Goal: Task Accomplishment & Management: Manage account settings

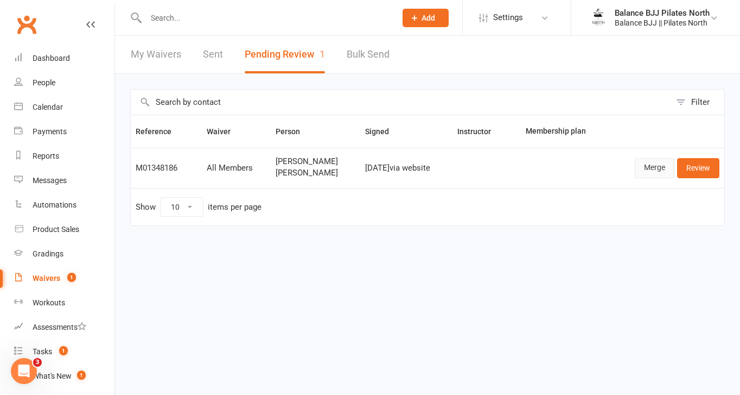
click at [665, 168] on link "Merge" at bounding box center [655, 168] width 40 height 20
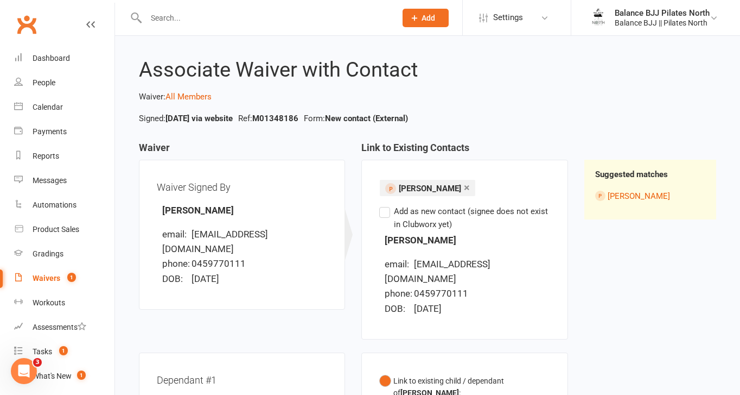
scroll to position [12, 0]
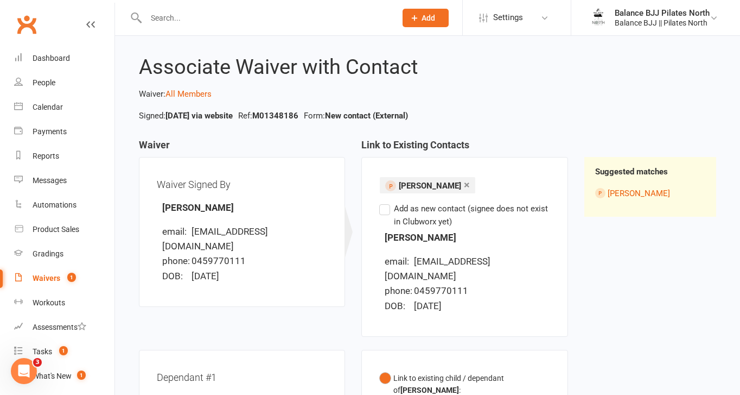
click at [386, 205] on label "Add as new contact (signee does not exist in Clubworx yet)" at bounding box center [464, 215] width 170 height 26
click at [386, 202] on input "Add as new contact (signee does not exist in Clubworx yet)" at bounding box center [382, 202] width 7 height 0
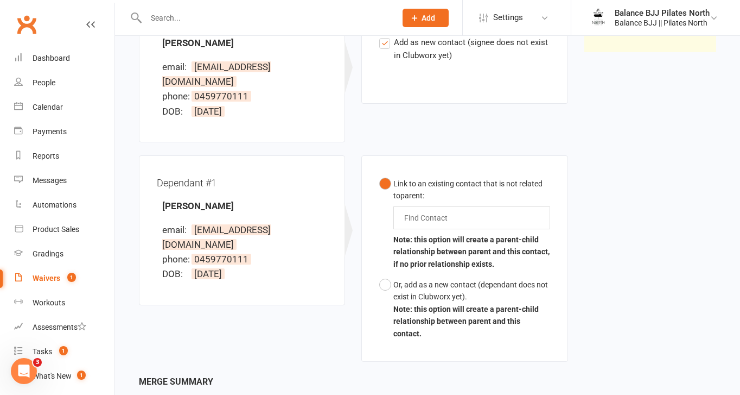
scroll to position [184, 0]
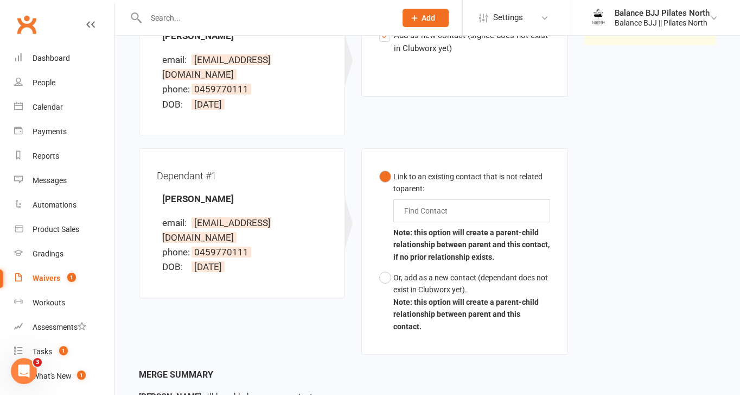
click at [414, 204] on input "text" at bounding box center [428, 210] width 50 height 13
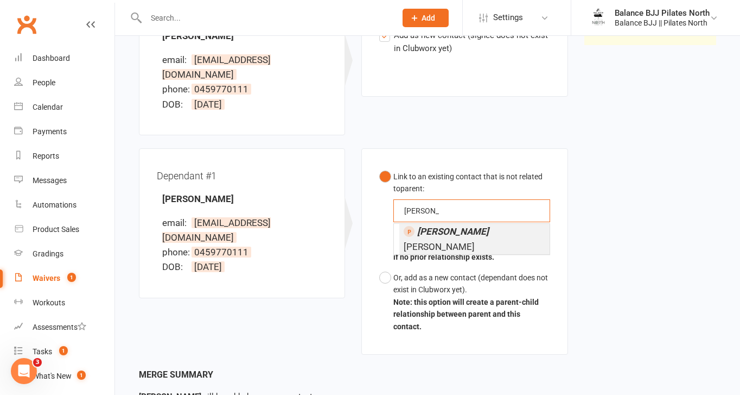
type input "[PERSON_NAME]"
click at [437, 226] on span "[PERSON_NAME]" at bounding box center [446, 239] width 85 height 26
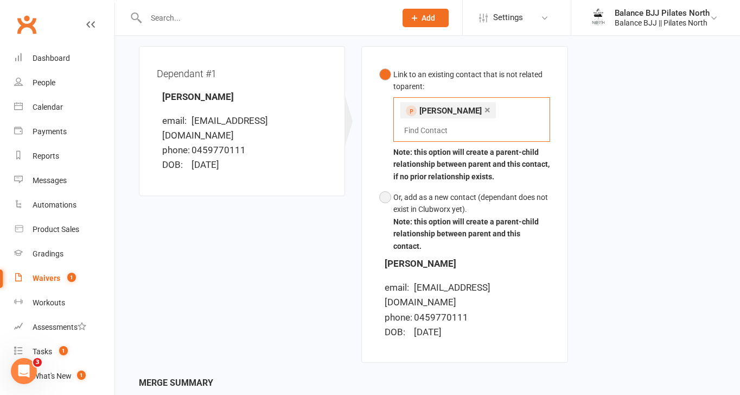
scroll to position [333, 0]
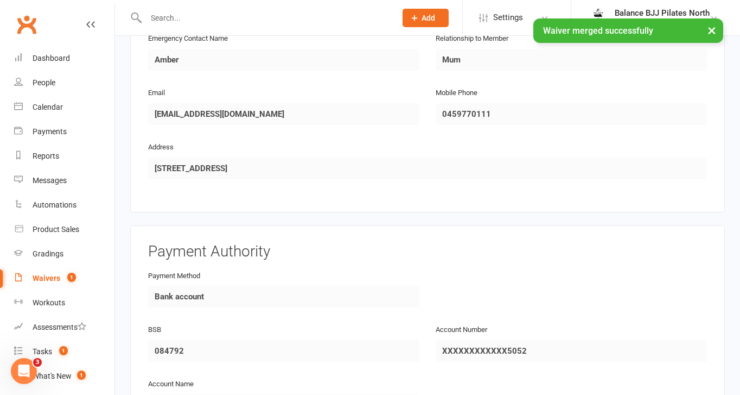
scroll to position [1202, 0]
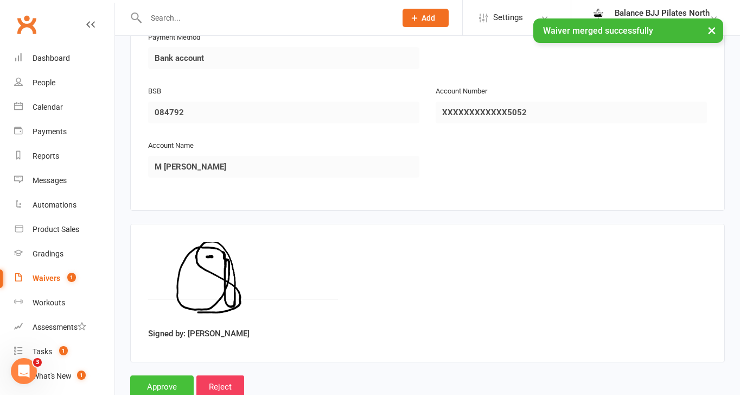
click at [173, 384] on input "Approve" at bounding box center [162, 386] width 64 height 23
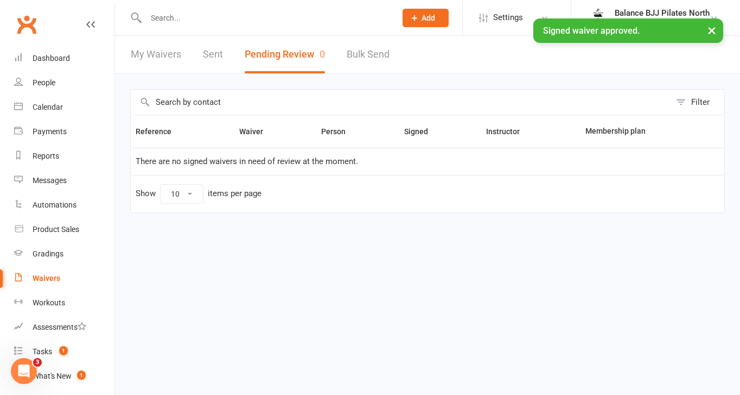
click at [237, 18] on div "× Signed waiver approved." at bounding box center [363, 18] width 726 height 0
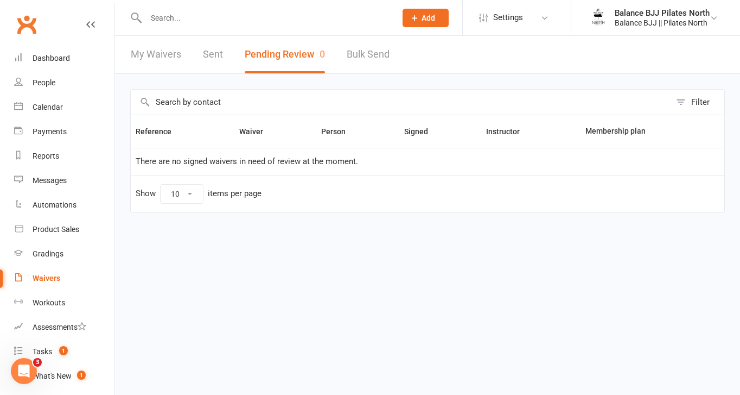
click at [237, 22] on input "text" at bounding box center [266, 17] width 246 height 15
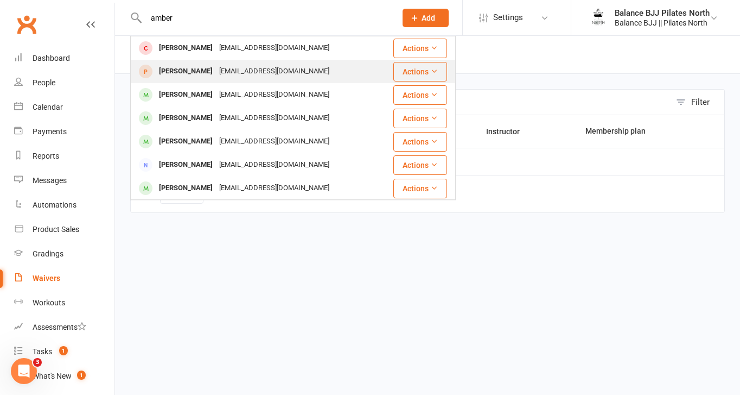
type input "amber"
click at [234, 73] on div "[EMAIL_ADDRESS][DOMAIN_NAME]" at bounding box center [274, 72] width 117 height 16
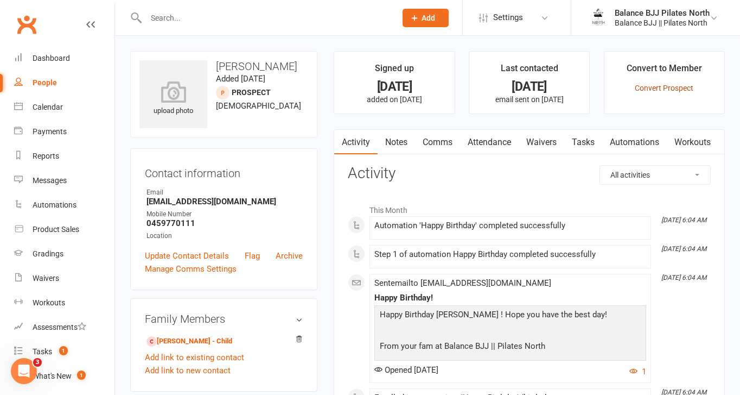
click at [682, 86] on link "Convert Prospect" at bounding box center [664, 88] width 59 height 9
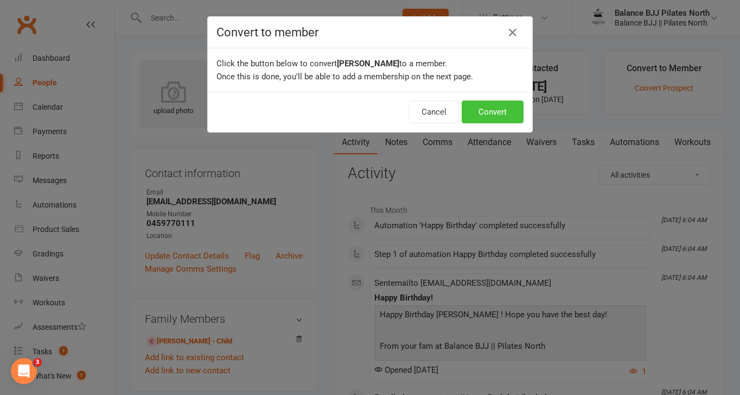
click at [489, 120] on button "Convert" at bounding box center [493, 111] width 62 height 23
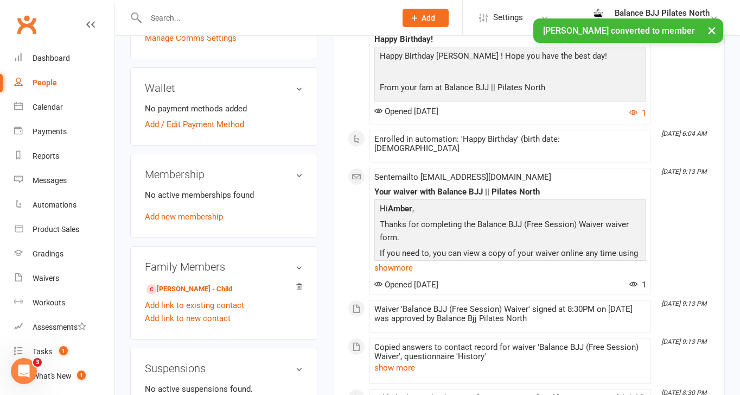
scroll to position [745, 0]
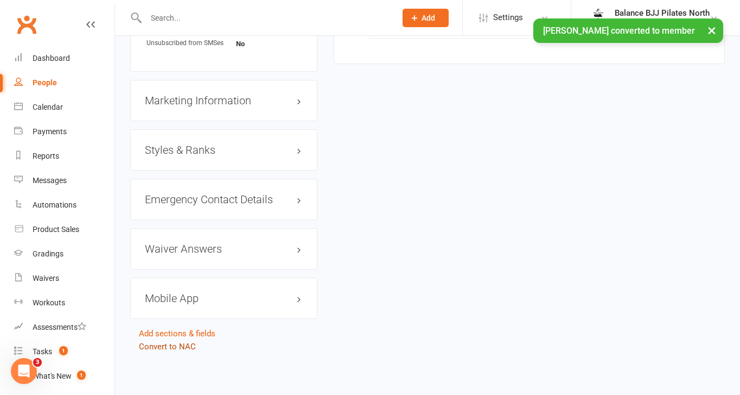
click at [173, 347] on link "Convert to NAC" at bounding box center [167, 346] width 57 height 10
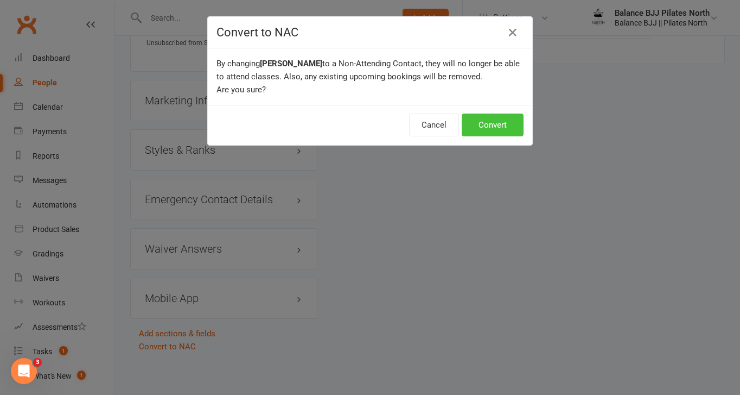
click at [498, 132] on button "Convert" at bounding box center [493, 124] width 62 height 23
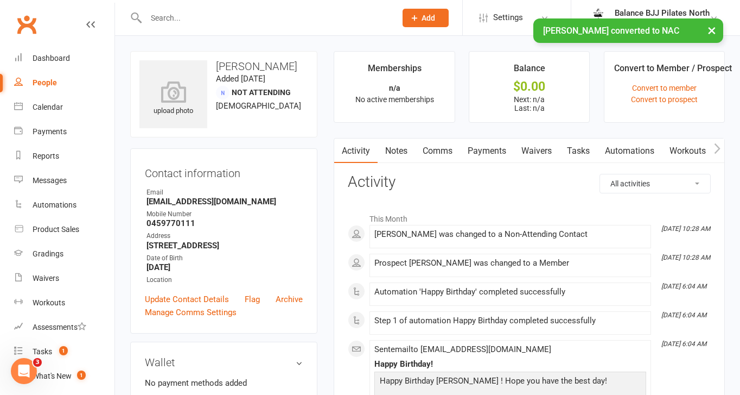
drag, startPoint x: 246, startPoint y: 37, endPoint x: 246, endPoint y: 31, distance: 6.5
click at [246, 18] on div "× [PERSON_NAME] converted to NAC" at bounding box center [363, 18] width 726 height 0
click at [193, 9] on div at bounding box center [259, 17] width 258 height 35
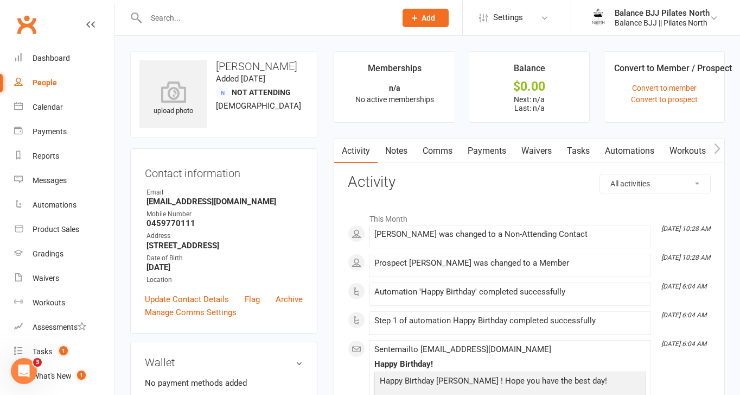
click at [196, 21] on input "text" at bounding box center [266, 17] width 246 height 15
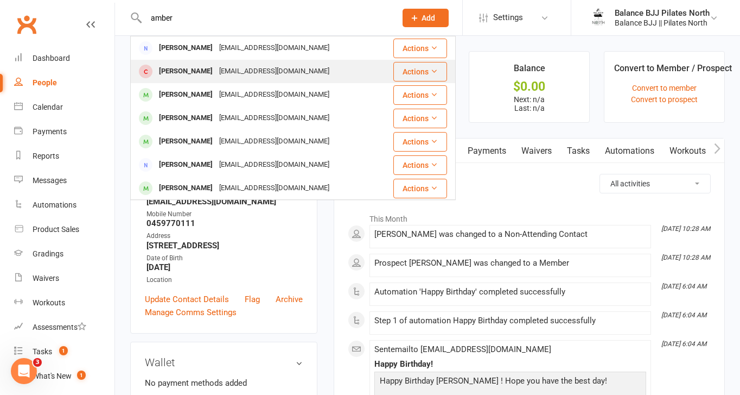
type input "amber"
click at [201, 74] on div "[PERSON_NAME]" at bounding box center [186, 72] width 60 height 16
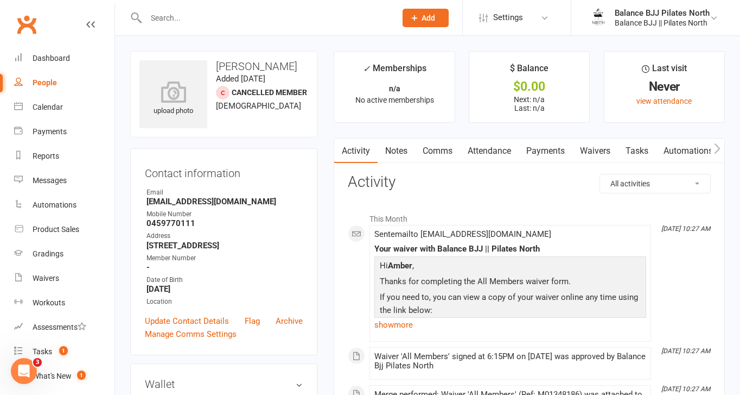
click at [297, 21] on input "text" at bounding box center [266, 17] width 246 height 15
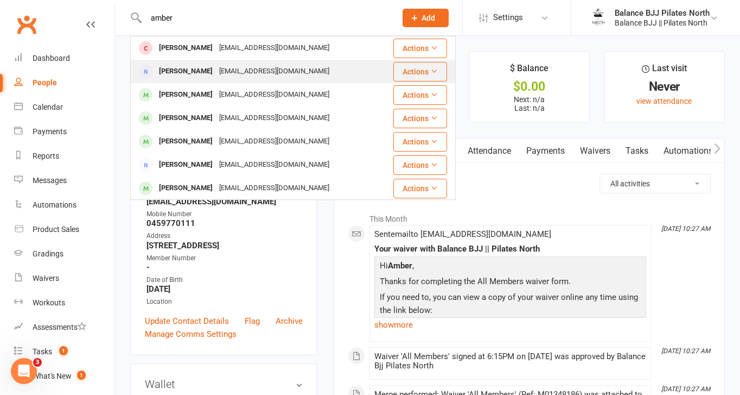
type input "amber"
click at [416, 75] on button "Actions" at bounding box center [421, 72] width 54 height 20
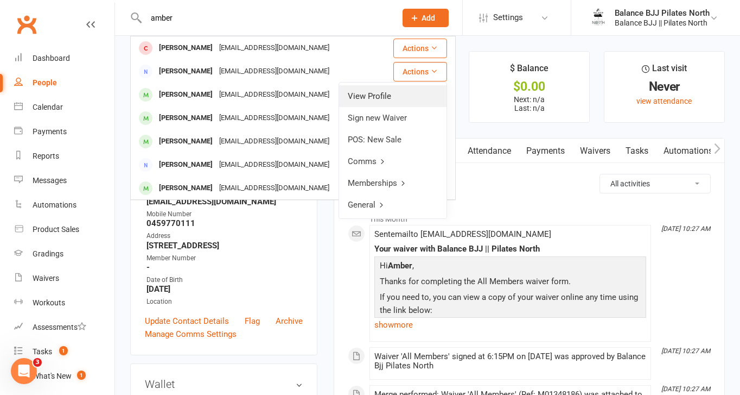
click at [373, 100] on link "View Profile" at bounding box center [392, 96] width 107 height 22
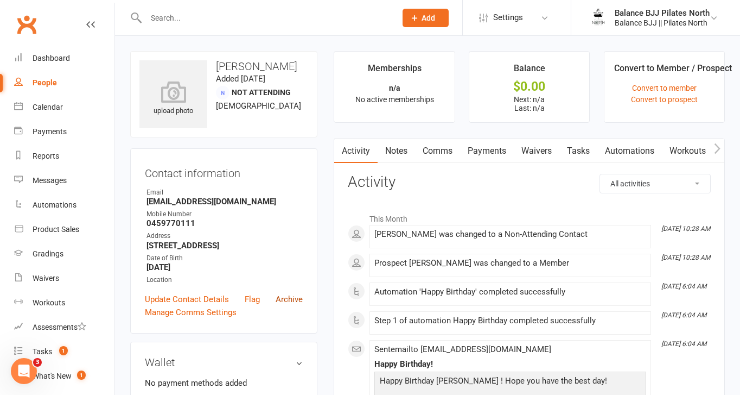
click at [298, 299] on link "Archive" at bounding box center [289, 299] width 27 height 13
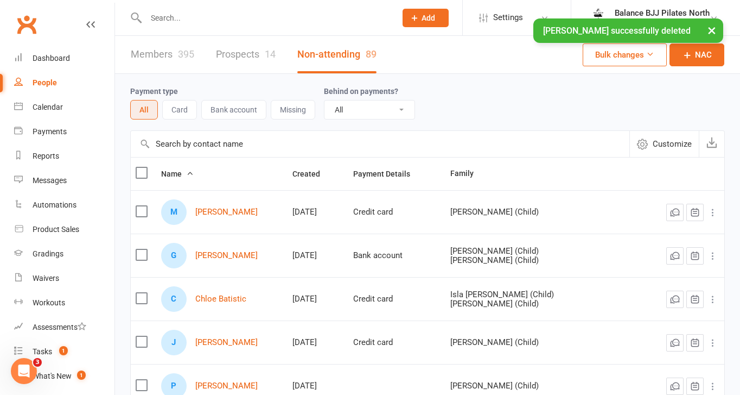
click at [253, 16] on input "text" at bounding box center [266, 17] width 246 height 15
type input "amber"
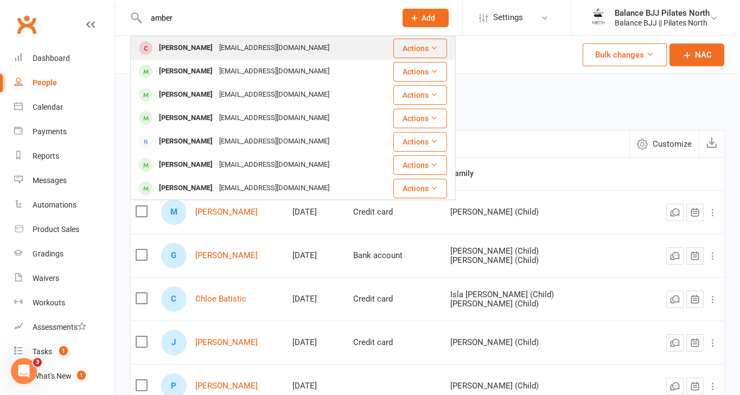
click at [261, 47] on div "[EMAIL_ADDRESS][DOMAIN_NAME]" at bounding box center [274, 48] width 117 height 16
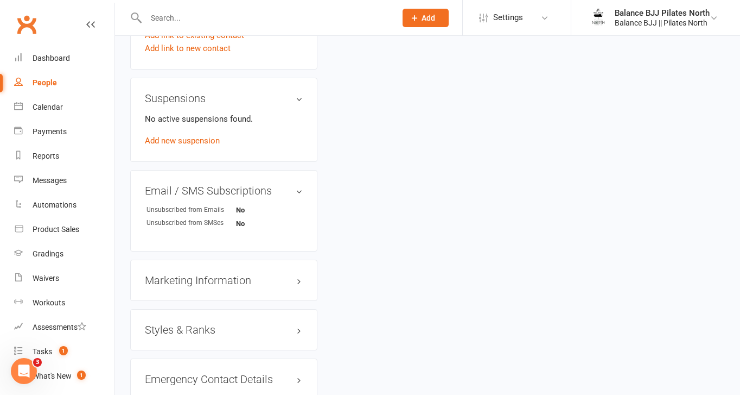
scroll to position [767, 0]
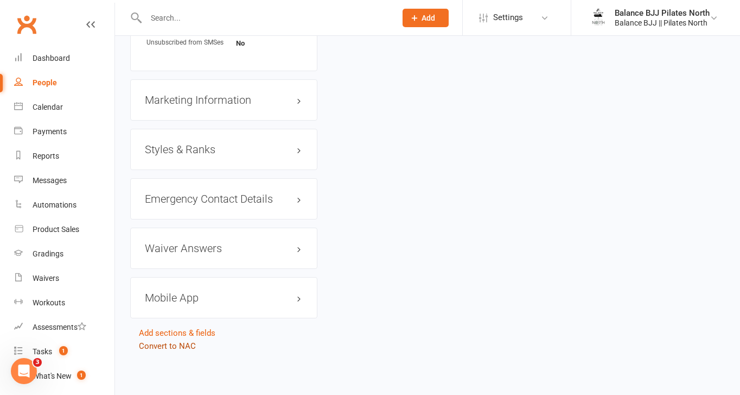
click at [166, 347] on link "Convert to NAC" at bounding box center [167, 346] width 57 height 10
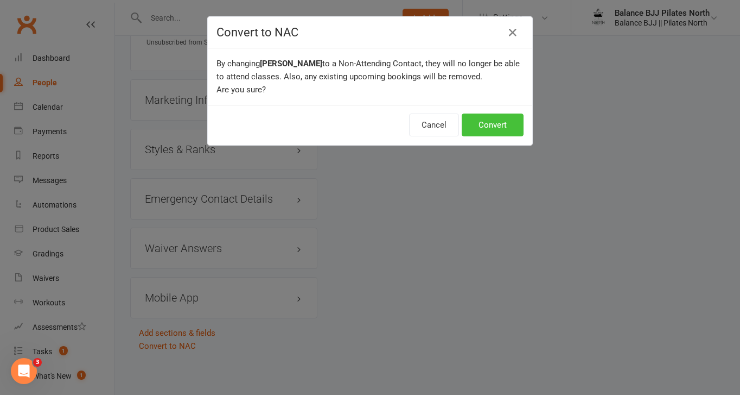
click at [506, 132] on button "Convert" at bounding box center [493, 124] width 62 height 23
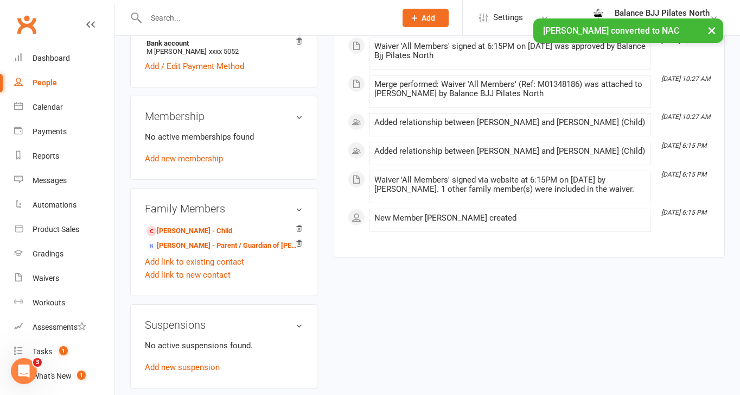
scroll to position [342, 0]
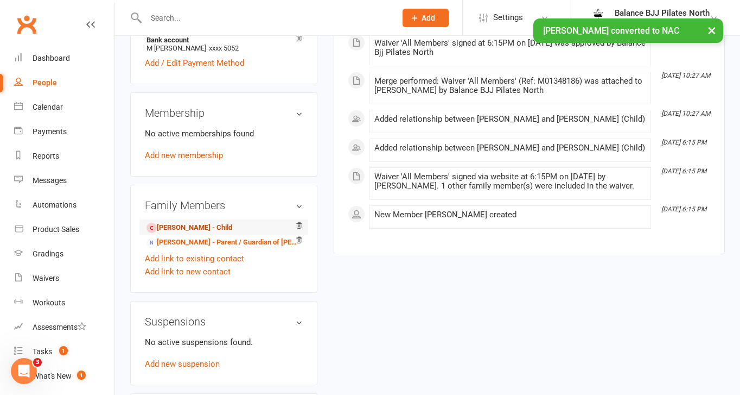
click at [186, 229] on link "[PERSON_NAME] - Child" at bounding box center [190, 227] width 86 height 11
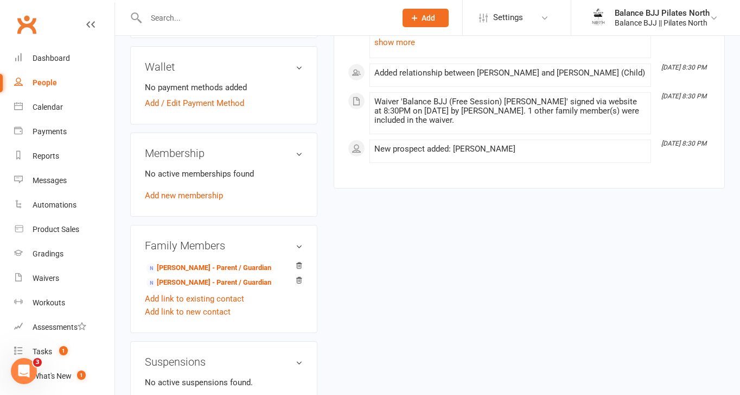
scroll to position [315, 0]
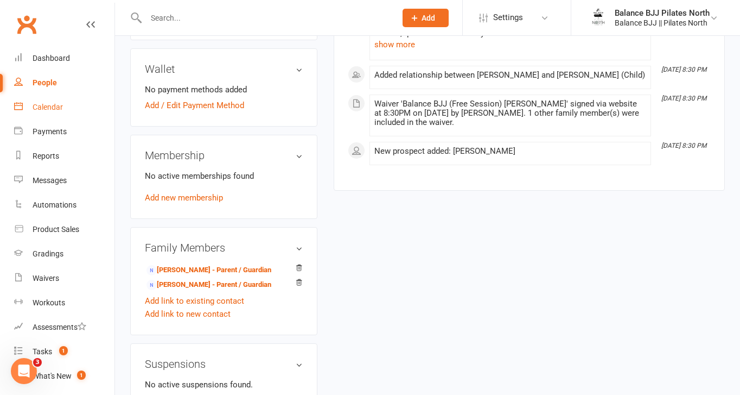
click at [53, 106] on div "Calendar" at bounding box center [48, 107] width 30 height 9
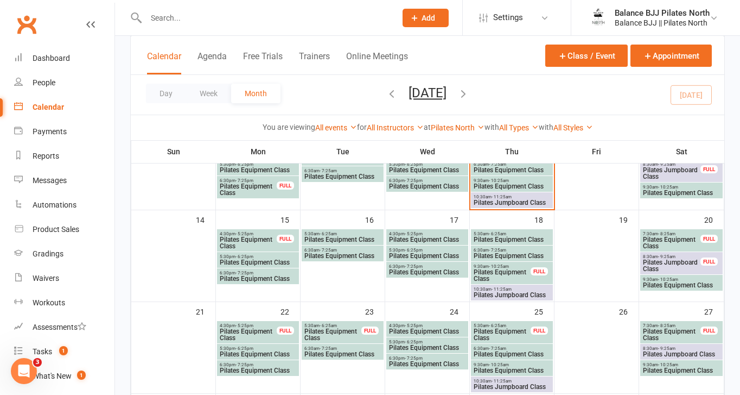
scroll to position [205, 0]
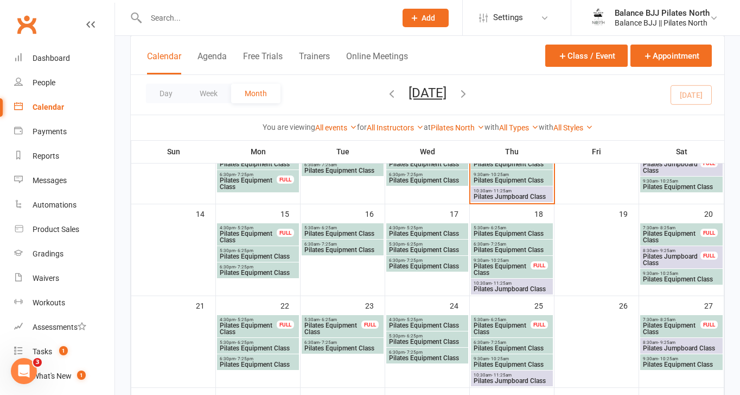
click at [525, 290] on span "Pilates Jumpboard Class" at bounding box center [512, 289] width 78 height 7
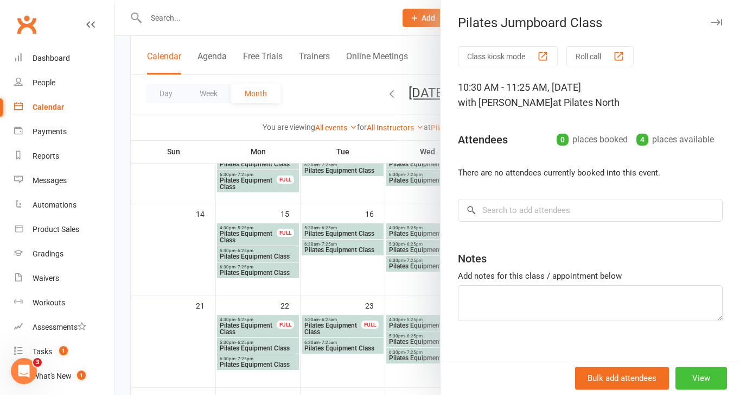
click at [711, 376] on button "View" at bounding box center [702, 377] width 52 height 23
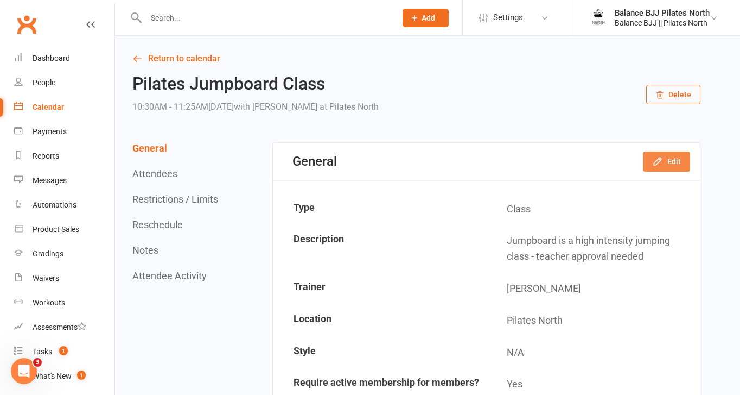
click at [665, 162] on button "Edit" at bounding box center [666, 161] width 47 height 20
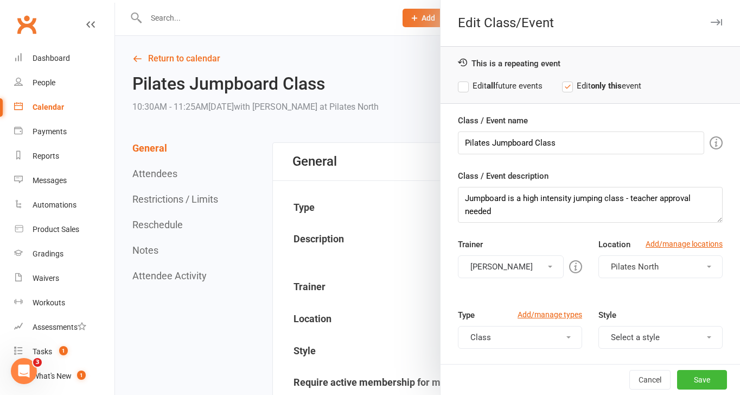
click at [463, 87] on label "Edit all future events" at bounding box center [500, 85] width 85 height 13
drag, startPoint x: 534, startPoint y: 142, endPoint x: 502, endPoint y: 142, distance: 32.6
click at [502, 142] on input "Pilates Jumpboard Class" at bounding box center [581, 142] width 246 height 23
click at [587, 148] on input "Pilates Jumpboard Class" at bounding box center [581, 142] width 246 height 23
click at [532, 141] on input "Pilates Jumpboard Class" at bounding box center [581, 142] width 246 height 23
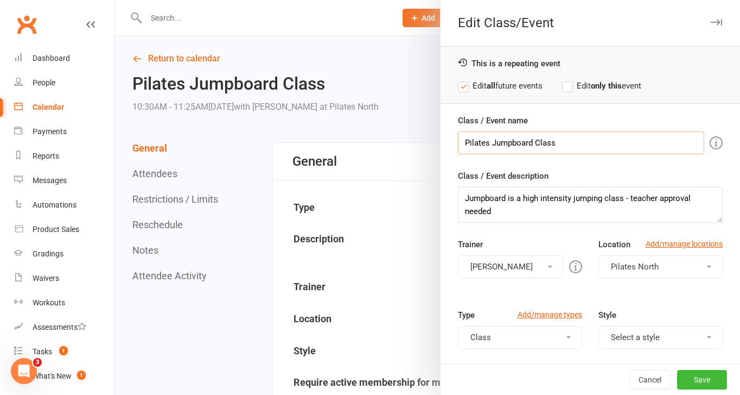
click at [556, 143] on input "Pilates Jumpboard Class" at bounding box center [581, 142] width 246 height 23
drag, startPoint x: 556, startPoint y: 143, endPoint x: 494, endPoint y: 143, distance: 61.9
click at [494, 143] on input "Pilates Jumpboard Class" at bounding box center [581, 142] width 246 height 23
click at [490, 146] on input "Pilates Stretch Session" at bounding box center [581, 142] width 246 height 23
type input "Pilates Equipment Stretch Session"
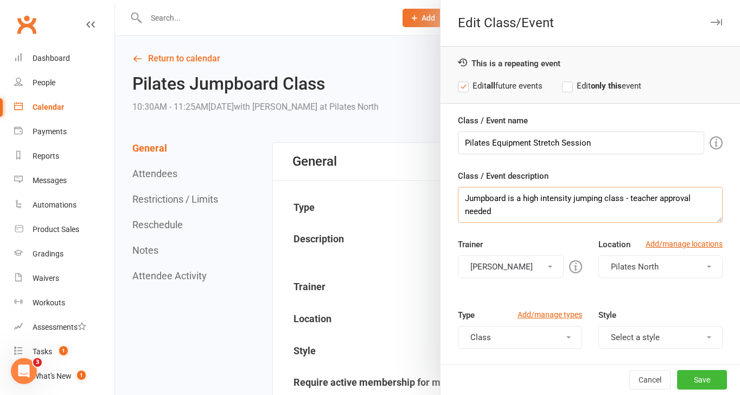
drag, startPoint x: 501, startPoint y: 212, endPoint x: 459, endPoint y: 194, distance: 46.2
click at [459, 194] on textarea "Jumpboard is a high intensity jumping class - teacher approval needed" at bounding box center [590, 205] width 265 height 36
type textarea "This is a stretch session"
drag, startPoint x: 561, startPoint y: 200, endPoint x: 436, endPoint y: 179, distance: 126.1
click at [436, 0] on div "Edit Class/Event This is a repeating event Edit all future events Edit only thi…" at bounding box center [427, 0] width 625 height 0
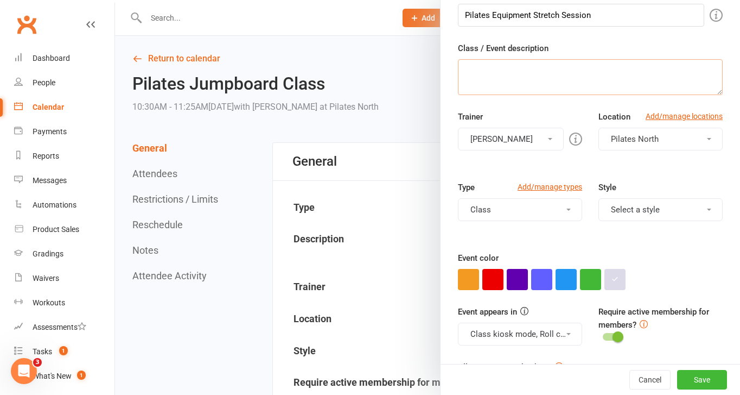
scroll to position [135, 0]
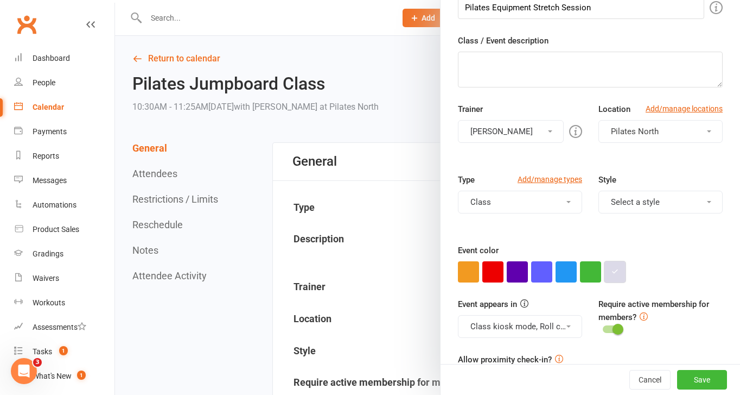
click at [621, 269] on button "button" at bounding box center [615, 271] width 21 height 21
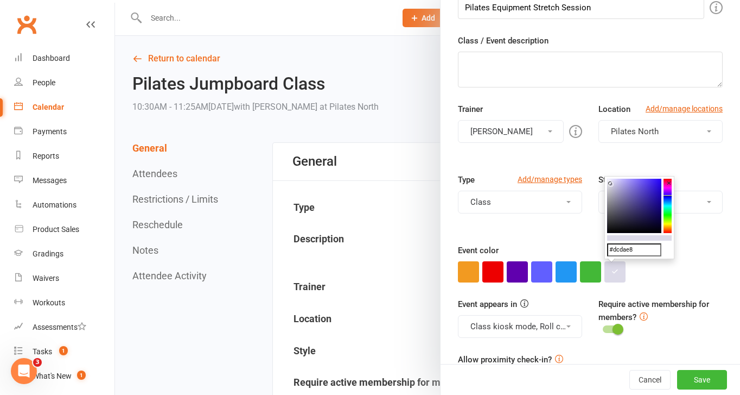
click at [668, 187] on button "×" at bounding box center [669, 183] width 11 height 14
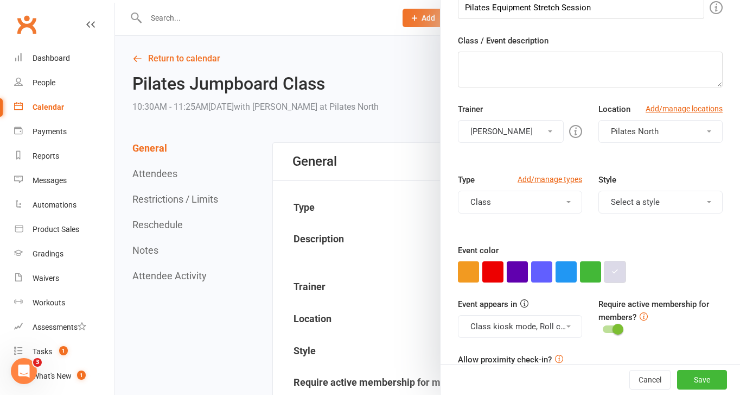
click at [621, 269] on button "button" at bounding box center [615, 271] width 21 height 21
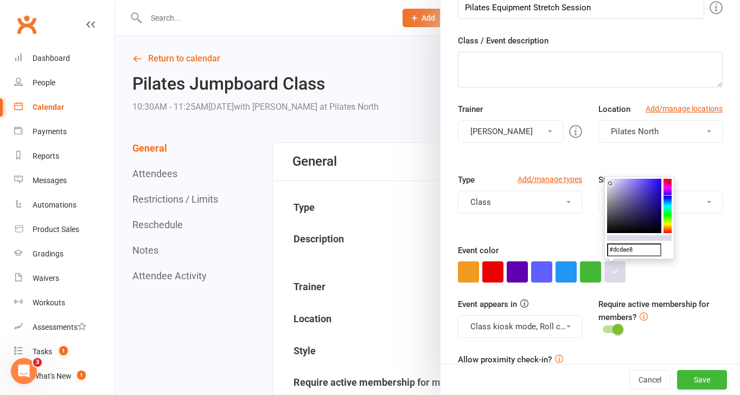
click at [671, 186] on button "×" at bounding box center [669, 183] width 11 height 14
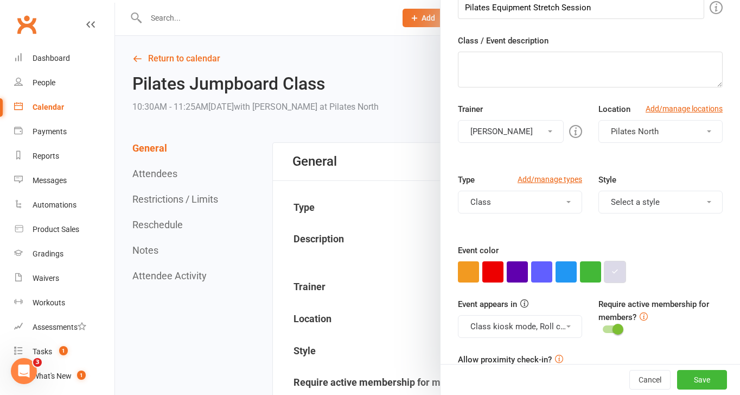
click at [618, 274] on button "button" at bounding box center [615, 271] width 21 height 21
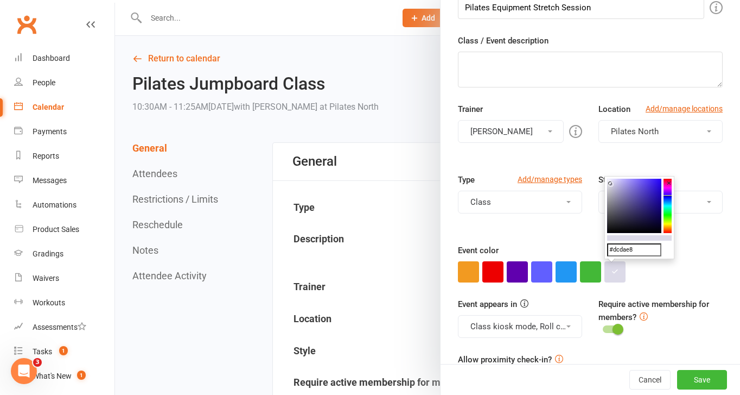
click at [669, 188] on button "×" at bounding box center [669, 183] width 11 height 14
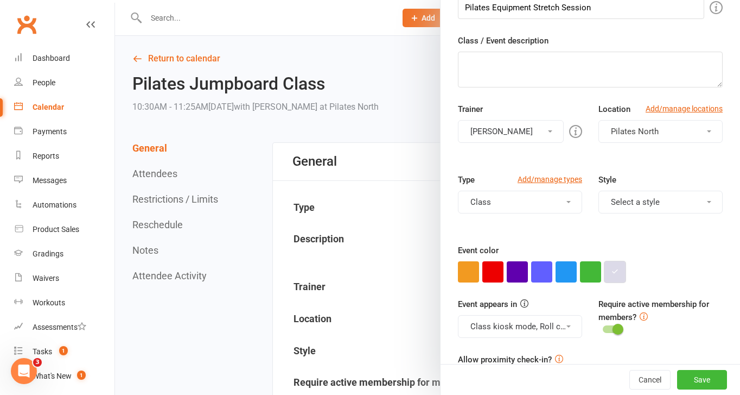
click at [620, 269] on button "button" at bounding box center [615, 271] width 21 height 21
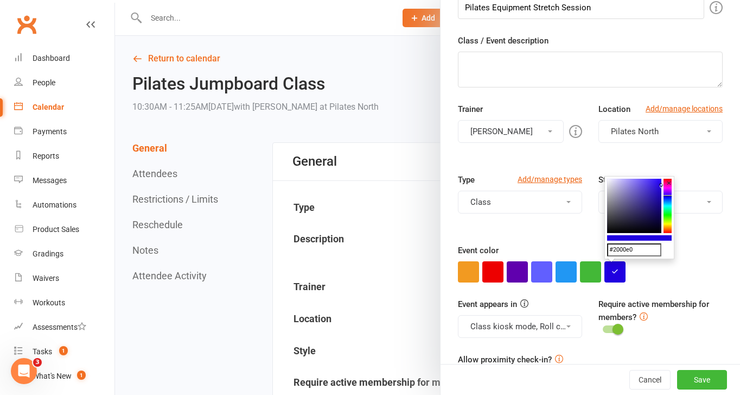
drag, startPoint x: 610, startPoint y: 181, endPoint x: 665, endPoint y: 185, distance: 55.5
click at [665, 185] on div "#2000e0 ×" at bounding box center [640, 217] width 70 height 83
drag, startPoint x: 669, startPoint y: 181, endPoint x: 669, endPoint y: 190, distance: 8.7
click at [669, 190] on div "#2000e0 ×" at bounding box center [640, 217] width 70 height 83
click at [666, 186] on button "×" at bounding box center [669, 183] width 11 height 14
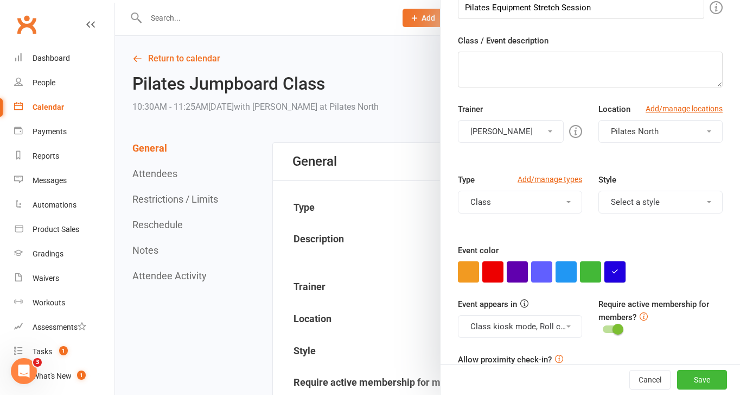
click at [616, 272] on icon "button" at bounding box center [615, 271] width 7 height 7
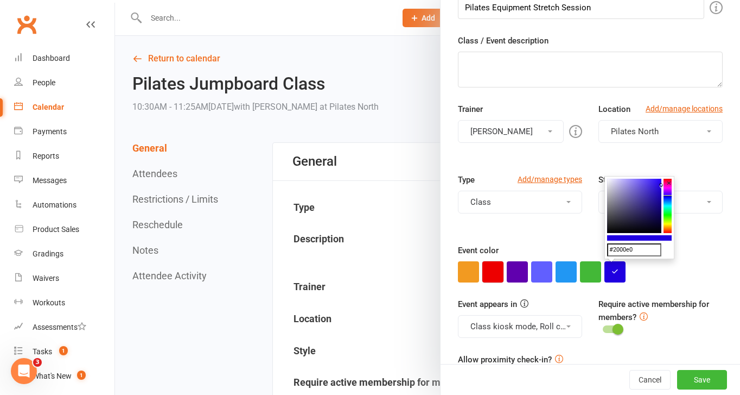
click at [489, 268] on button "button" at bounding box center [493, 271] width 21 height 21
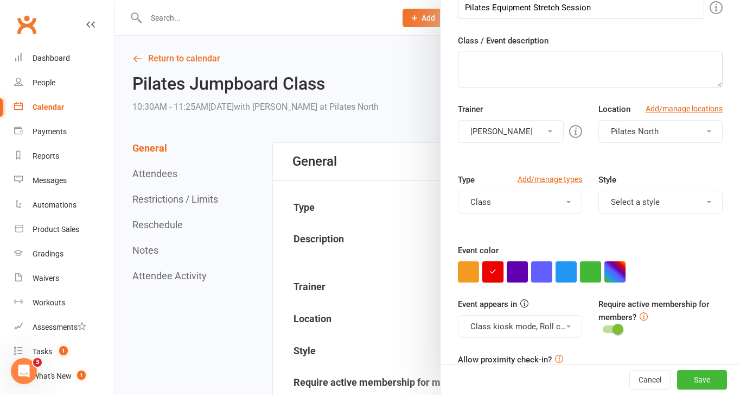
click at [491, 268] on icon "button" at bounding box center [493, 271] width 7 height 7
click at [612, 268] on button "button" at bounding box center [615, 271] width 21 height 21
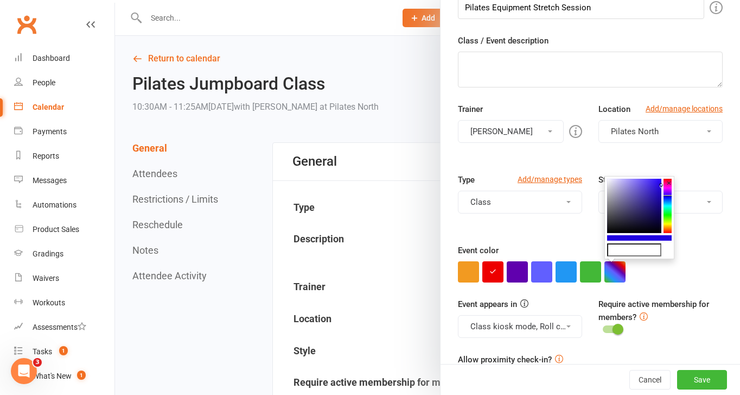
drag, startPoint x: 668, startPoint y: 184, endPoint x: 668, endPoint y: 199, distance: 15.2
click at [668, 199] on div "×" at bounding box center [640, 217] width 70 height 83
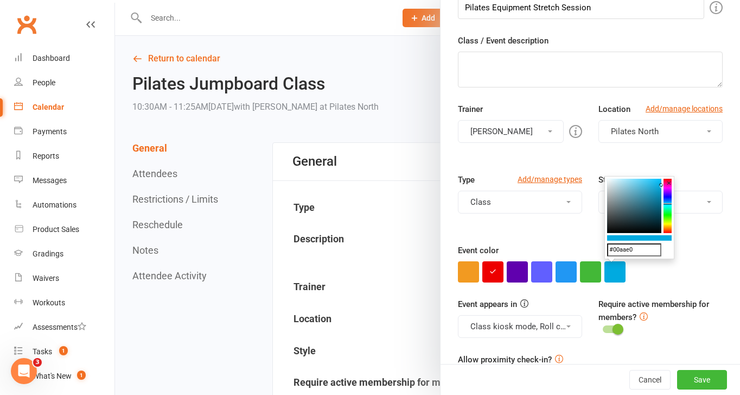
click at [669, 204] on colorpicker-hue at bounding box center [668, 206] width 8 height 54
drag, startPoint x: 662, startPoint y: 186, endPoint x: 606, endPoint y: 195, distance: 56.1
click at [606, 195] on icon at bounding box center [607, 195] width 4 height 4
click at [669, 200] on colorpicker-hue at bounding box center [668, 206] width 8 height 54
click at [623, 179] on colorpicker-saturation at bounding box center [634, 206] width 54 height 54
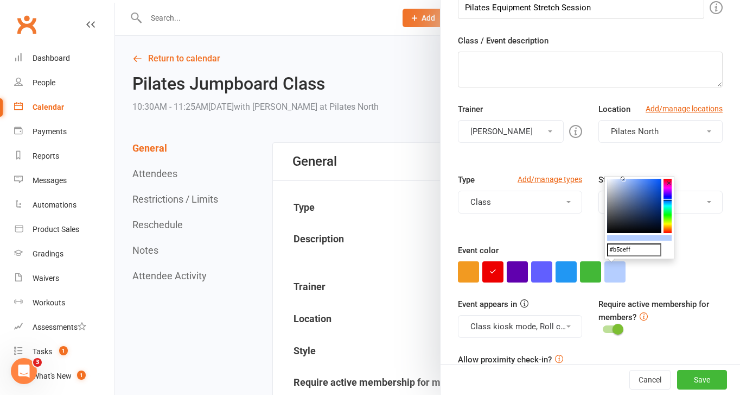
type input "#b8d0ff"
drag, startPoint x: 623, startPoint y: 179, endPoint x: 623, endPoint y: 169, distance: 9.8
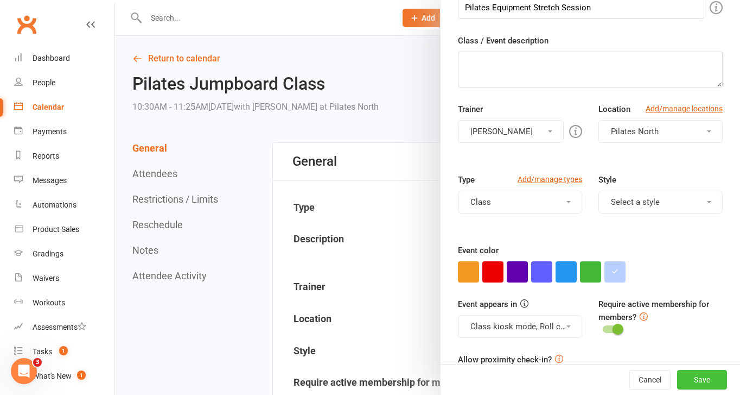
click at [711, 376] on button "Save" at bounding box center [702, 380] width 50 height 20
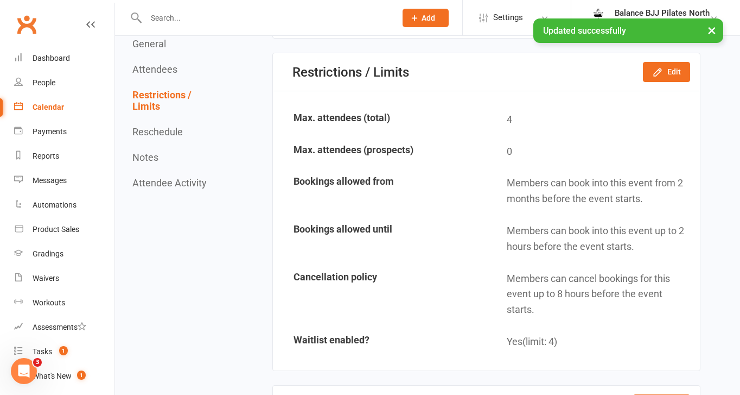
scroll to position [679, 0]
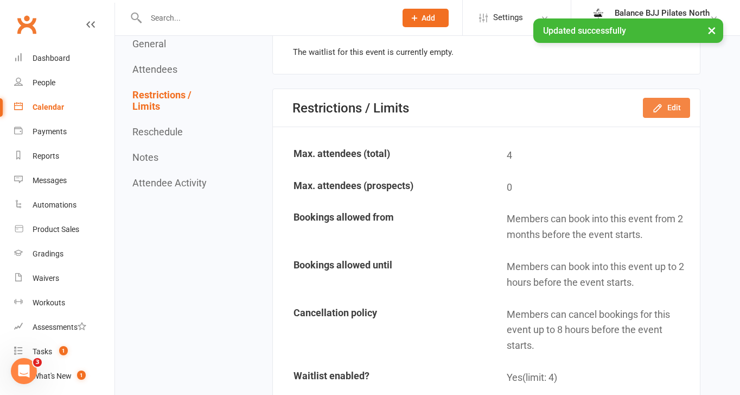
click at [662, 103] on icon "button" at bounding box center [657, 108] width 11 height 11
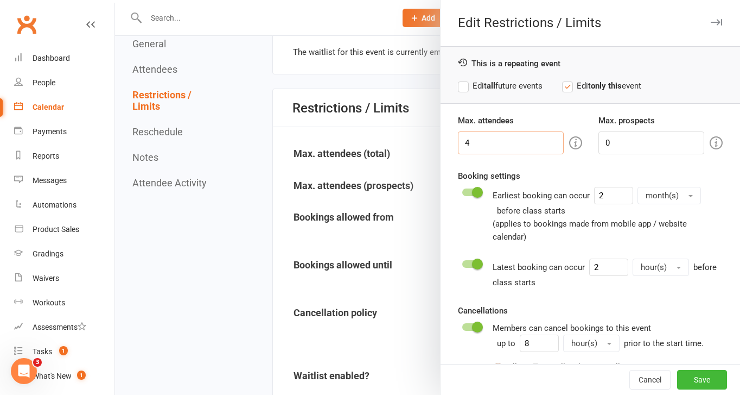
drag, startPoint x: 481, startPoint y: 145, endPoint x: 434, endPoint y: 141, distance: 47.4
click at [436, 0] on div "Edit Restrictions / Limits This is a repeating event Edit all future events Edi…" at bounding box center [427, 0] width 625 height 0
type input "5"
click at [495, 83] on strong "all" at bounding box center [491, 86] width 9 height 10
click at [707, 380] on button "Save" at bounding box center [702, 380] width 50 height 20
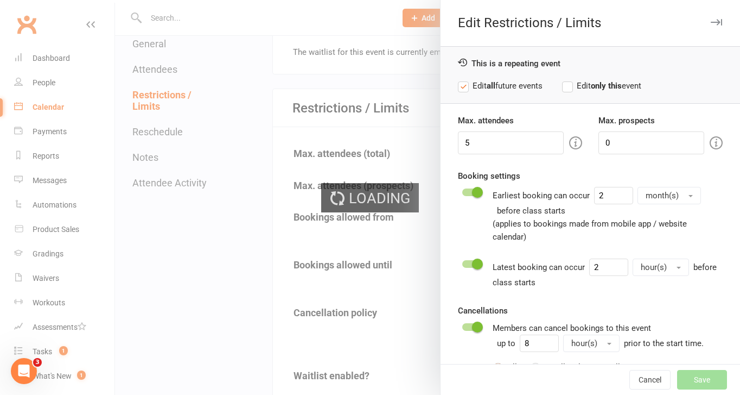
type input "0"
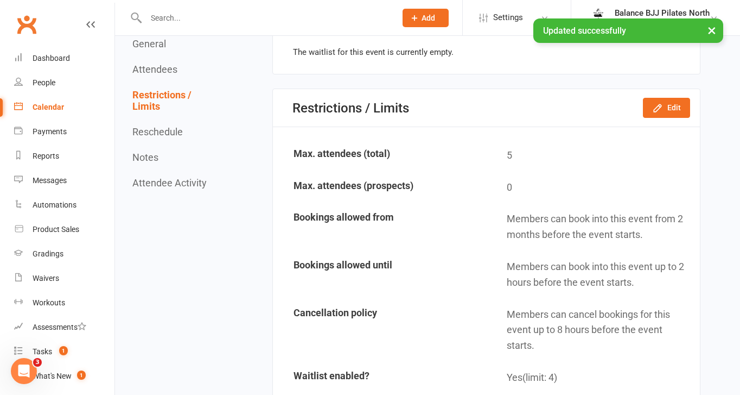
click at [45, 107] on div "Calendar" at bounding box center [48, 107] width 31 height 9
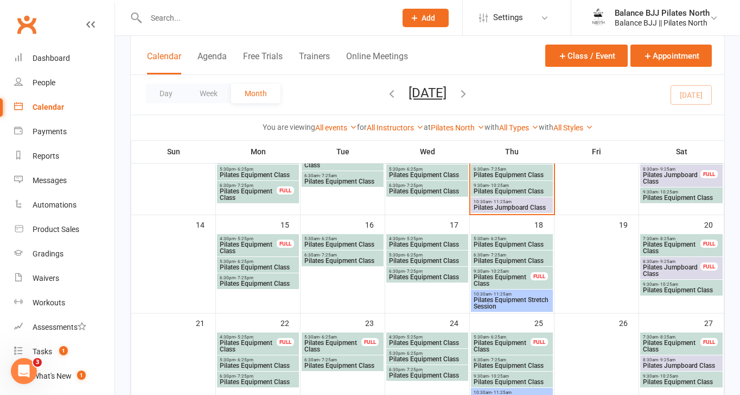
scroll to position [194, 0]
click at [508, 302] on span "Pilates Equipment Stretch Session" at bounding box center [512, 302] width 78 height 13
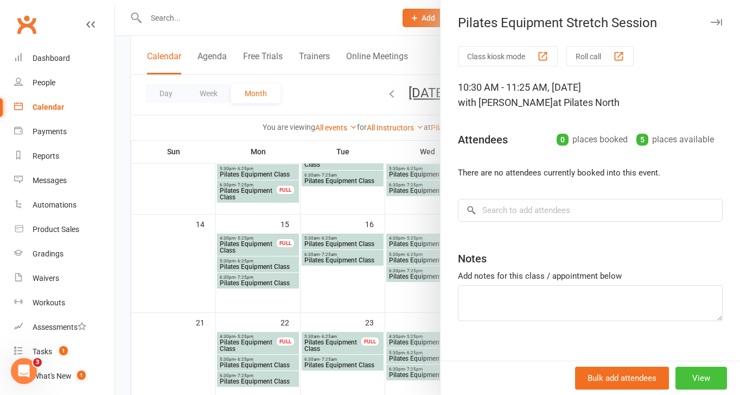
click at [712, 378] on button "View" at bounding box center [702, 377] width 52 height 23
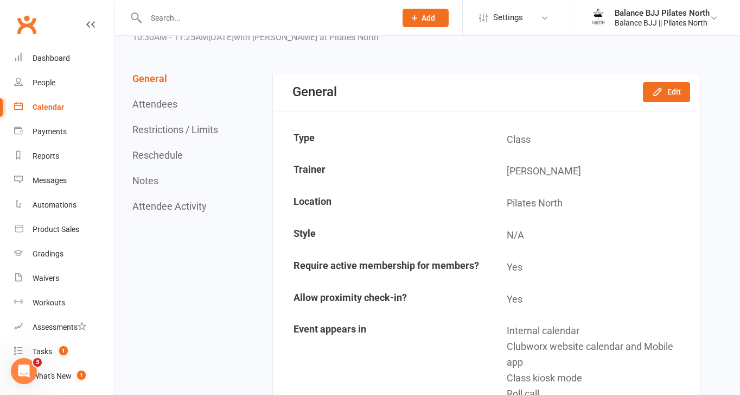
scroll to position [62, 0]
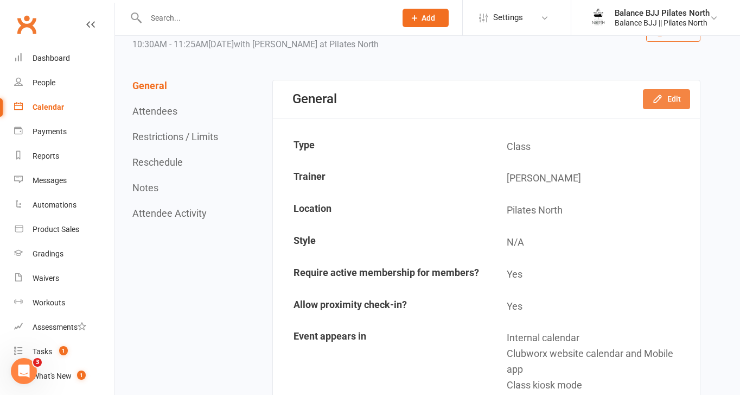
click at [656, 104] on icon "button" at bounding box center [657, 98] width 11 height 11
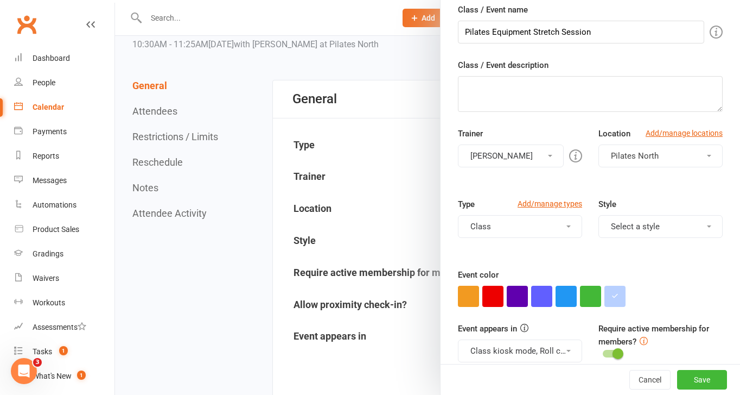
scroll to position [122, 0]
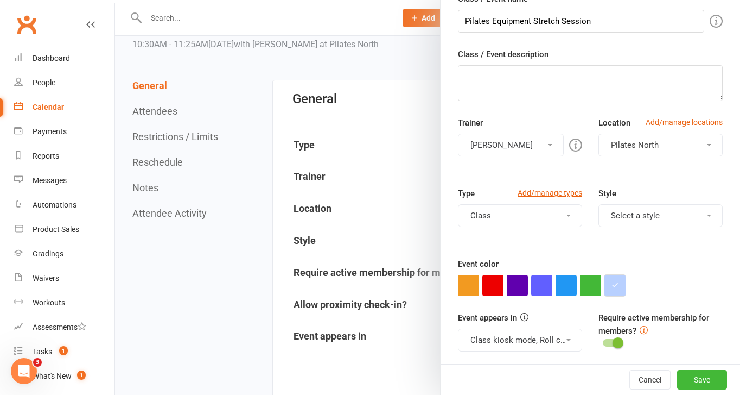
click at [617, 291] on button "button" at bounding box center [615, 285] width 21 height 21
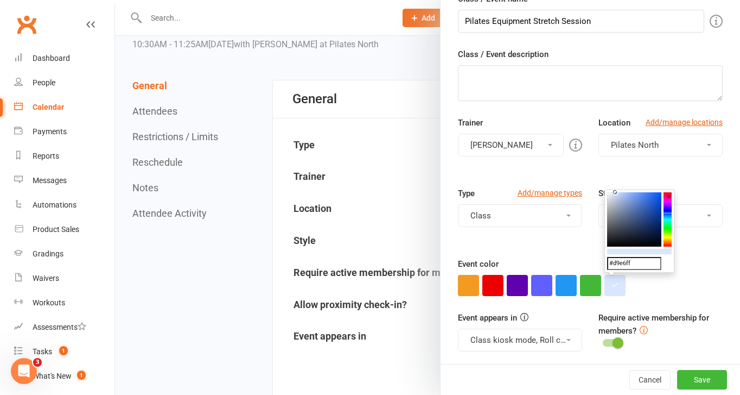
drag, startPoint x: 622, startPoint y: 193, endPoint x: 616, endPoint y: 192, distance: 6.6
click at [616, 192] on icon at bounding box center [615, 192] width 4 height 4
type input "#d9e8ff"
click at [671, 214] on icon at bounding box center [668, 213] width 8 height 1
click at [693, 383] on button "Save" at bounding box center [702, 380] width 50 height 20
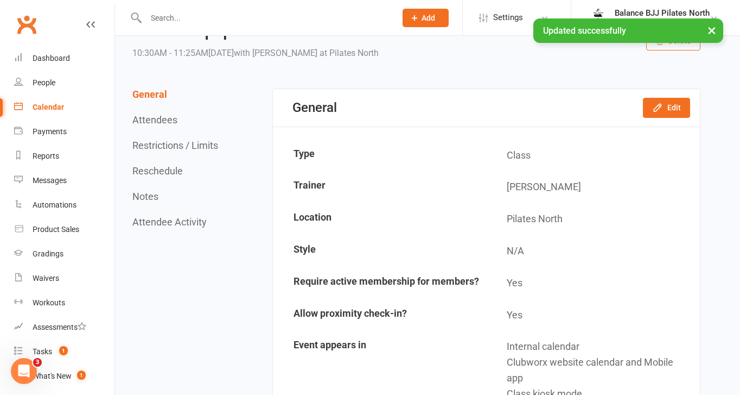
scroll to position [33, 0]
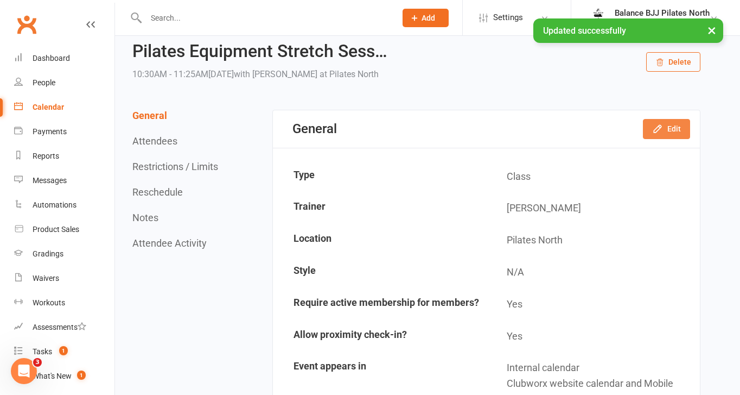
click at [664, 133] on button "Edit" at bounding box center [666, 129] width 47 height 20
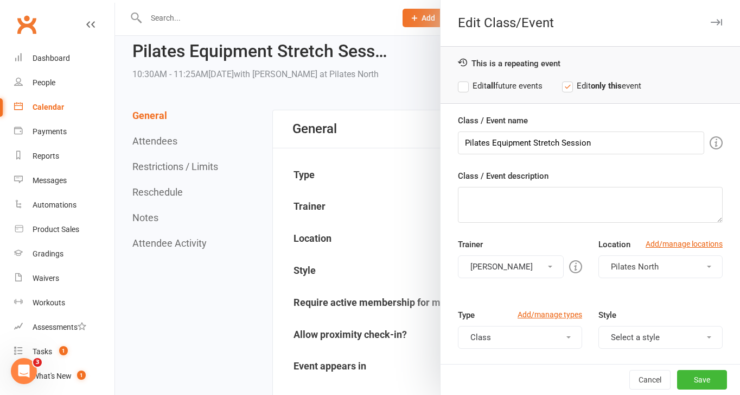
click at [464, 87] on label "Edit all future events" at bounding box center [500, 85] width 85 height 13
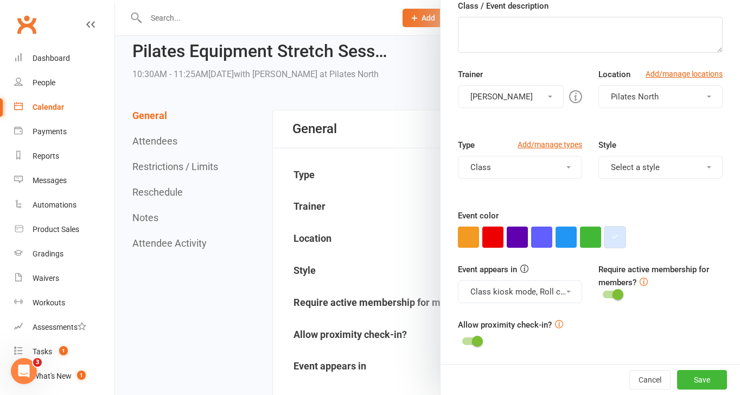
click at [613, 237] on icon "button" at bounding box center [615, 236] width 7 height 7
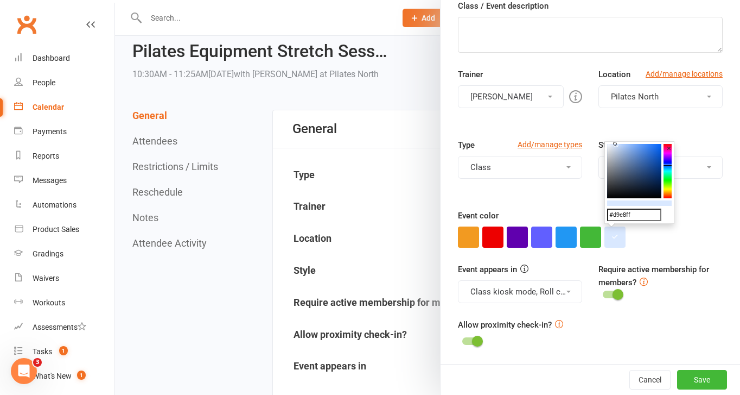
click at [664, 226] on div at bounding box center [590, 236] width 265 height 21
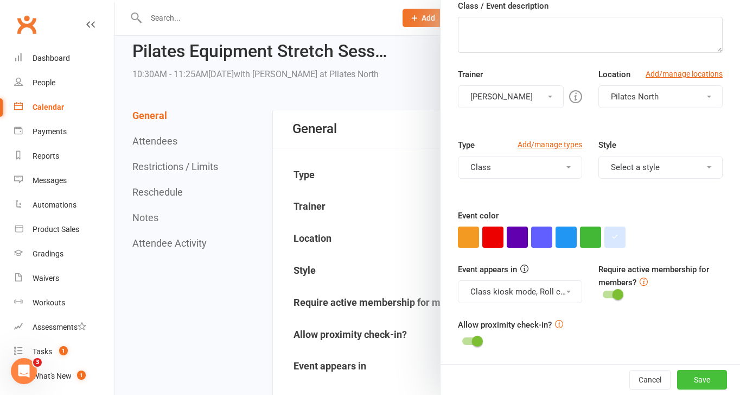
click at [696, 376] on button "Save" at bounding box center [702, 380] width 50 height 20
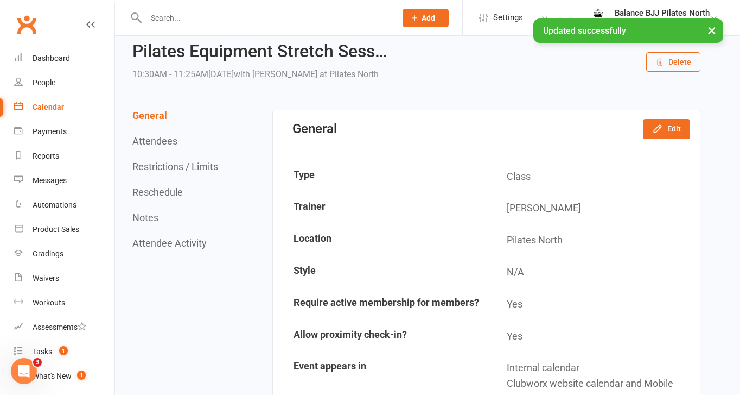
click at [52, 105] on div "Calendar" at bounding box center [48, 107] width 31 height 9
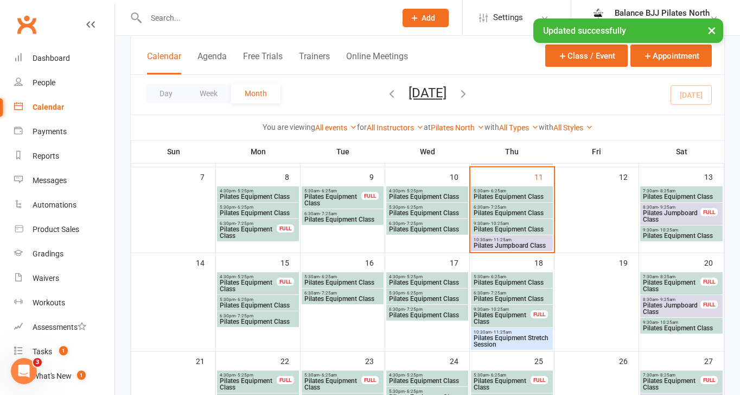
scroll to position [158, 0]
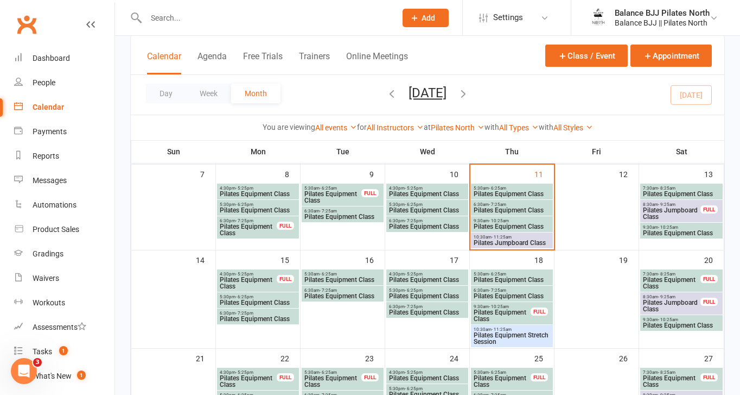
click at [519, 344] on span "Pilates Equipment Stretch Session" at bounding box center [512, 338] width 78 height 13
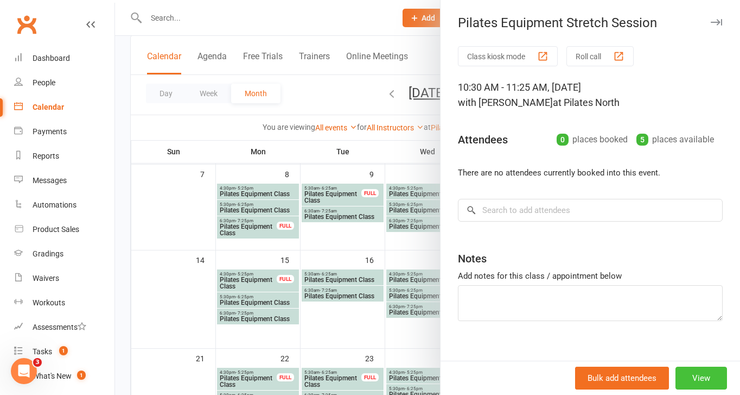
click at [692, 373] on button "View" at bounding box center [702, 377] width 52 height 23
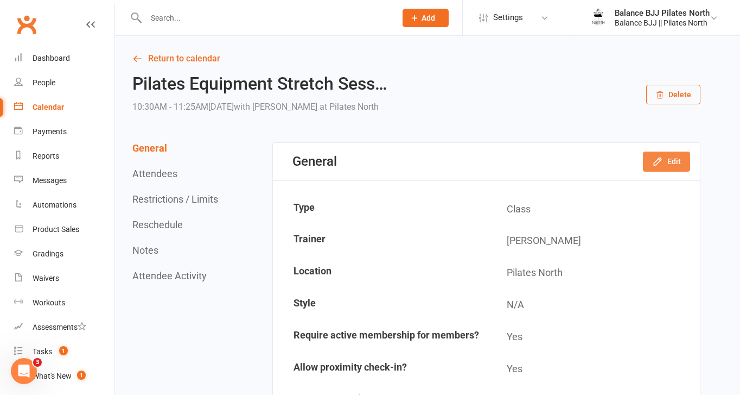
click at [670, 161] on button "Edit" at bounding box center [666, 161] width 47 height 20
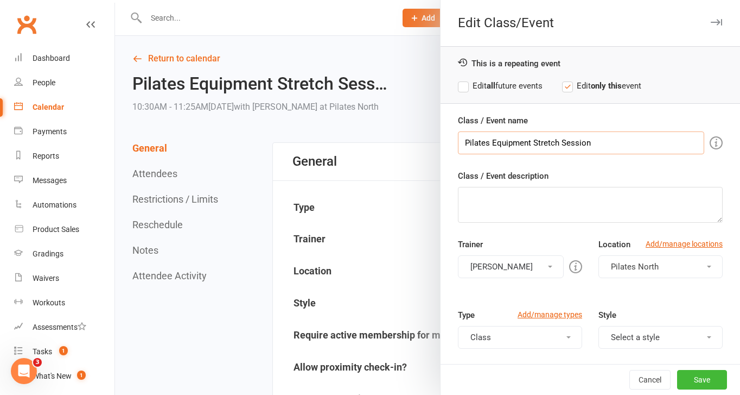
drag, startPoint x: 595, startPoint y: 145, endPoint x: 561, endPoint y: 139, distance: 34.2
click at [561, 139] on input "Pilates Equipment Stretch Session" at bounding box center [581, 142] width 246 height 23
type input "Pilates Equipment Stretch"
click at [495, 84] on strong "all" at bounding box center [491, 86] width 9 height 10
click at [690, 372] on button "Save" at bounding box center [702, 380] width 50 height 20
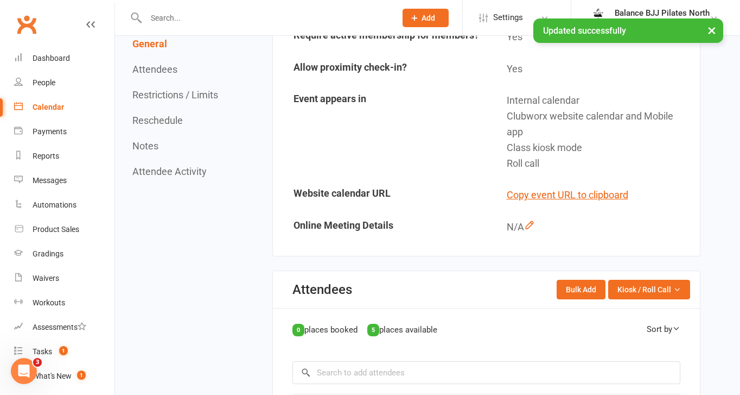
scroll to position [715, 0]
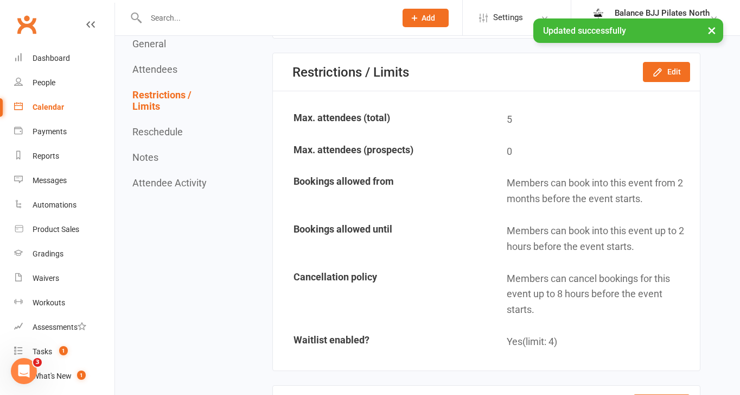
click at [54, 104] on div "Calendar" at bounding box center [48, 107] width 31 height 9
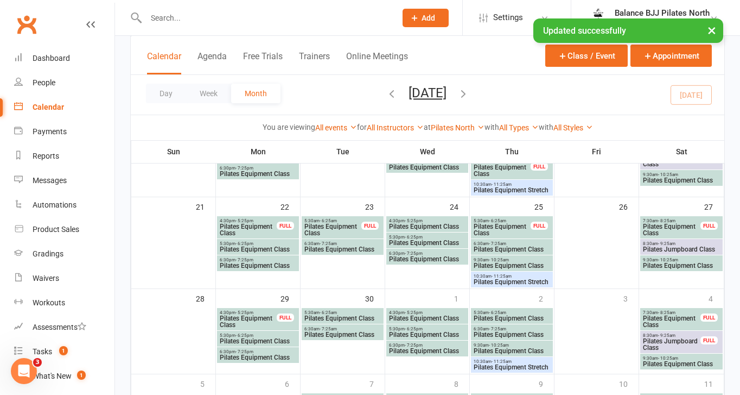
scroll to position [304, 0]
click at [49, 61] on div "Dashboard" at bounding box center [51, 58] width 37 height 9
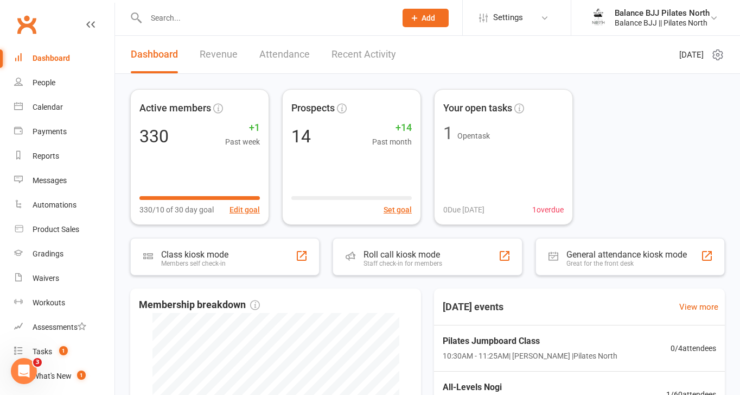
click at [277, 18] on input "text" at bounding box center [266, 17] width 246 height 15
type input "[PERSON_NAME]"
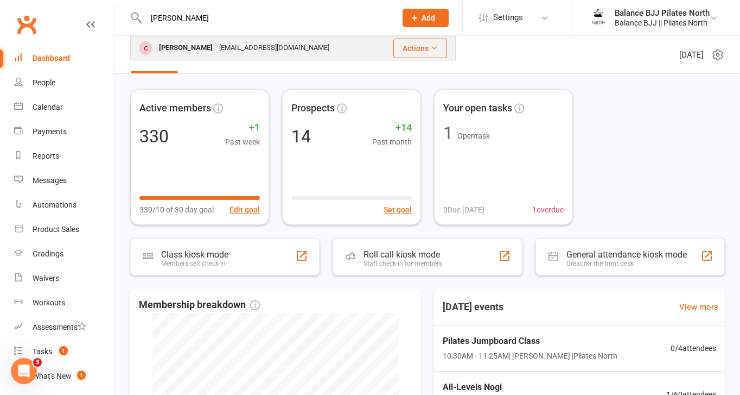
click at [263, 52] on div "[EMAIL_ADDRESS][DOMAIN_NAME]" at bounding box center [274, 48] width 117 height 16
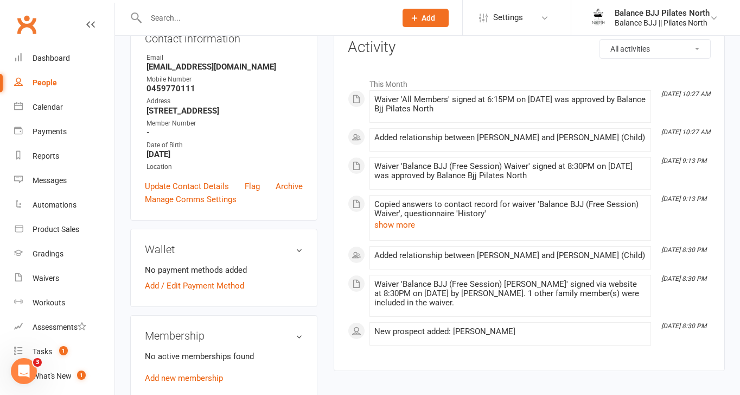
scroll to position [231, 0]
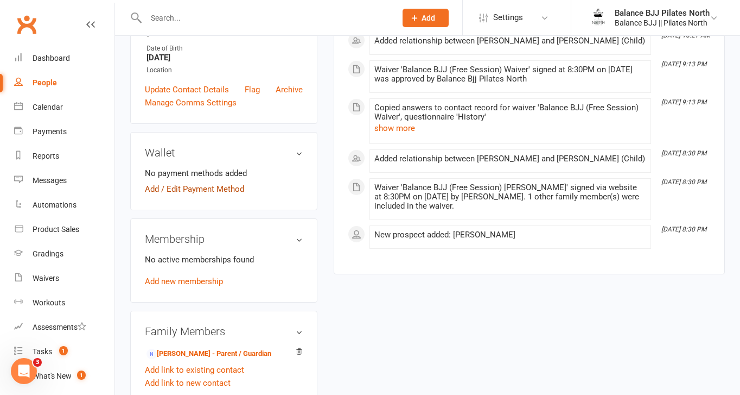
click at [205, 187] on link "Add / Edit Payment Method" at bounding box center [194, 188] width 99 height 13
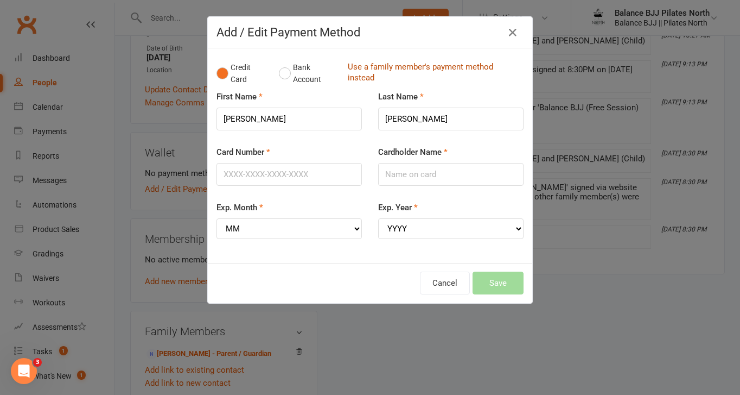
click at [377, 69] on link "Use a family member's payment method instead" at bounding box center [433, 73] width 170 height 24
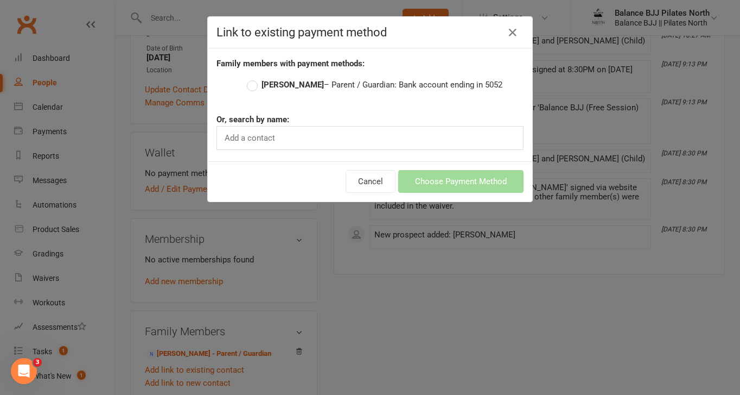
click at [344, 85] on label "[PERSON_NAME] – Parent / Guardian: Bank account ending in 5052" at bounding box center [375, 84] width 256 height 13
click at [254, 78] on input "[PERSON_NAME] – Parent / Guardian: Bank account ending in 5052" at bounding box center [250, 78] width 7 height 0
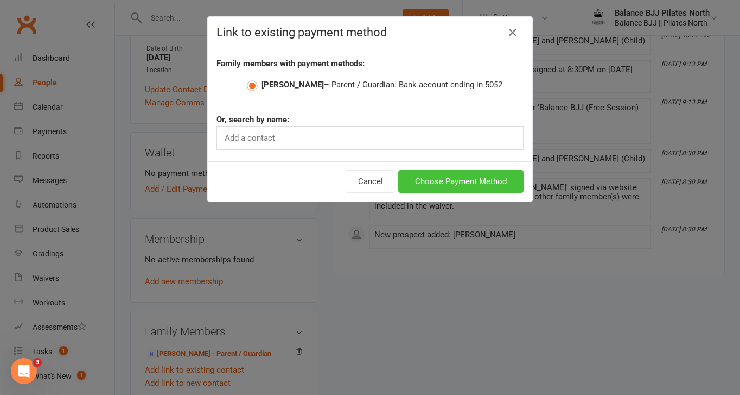
click at [465, 180] on button "Choose Payment Method" at bounding box center [460, 181] width 125 height 23
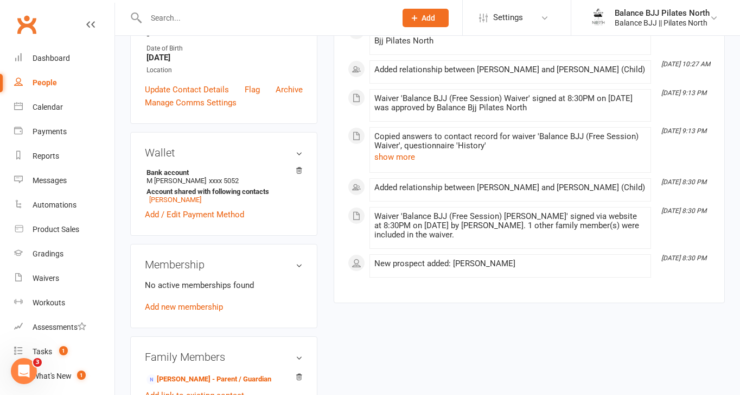
click at [194, 311] on div "No active memberships found Add new membership" at bounding box center [224, 295] width 158 height 35
click at [191, 305] on link "Add new membership" at bounding box center [184, 307] width 78 height 10
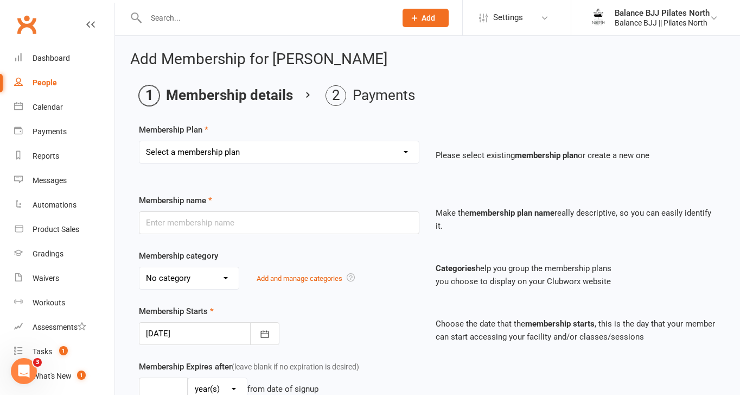
click at [348, 154] on select "Select a membership plan Create new Membership Plan Adults Unlimited Adults Unl…" at bounding box center [279, 152] width 280 height 22
select select "4"
click at [139, 141] on select "Select a membership plan Create new Membership Plan Adults Unlimited Adults Unl…" at bounding box center [279, 152] width 280 height 22
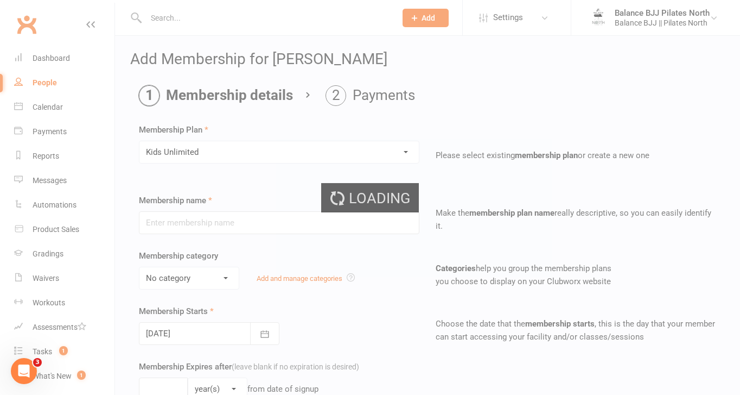
type input "Kids Unlimited"
select select "0"
type input "0"
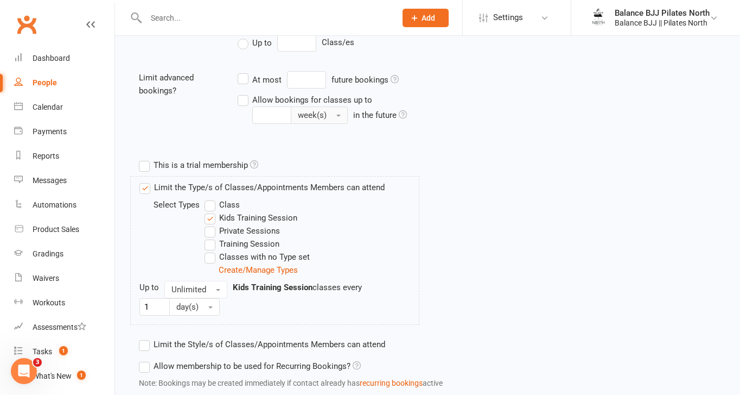
scroll to position [494, 0]
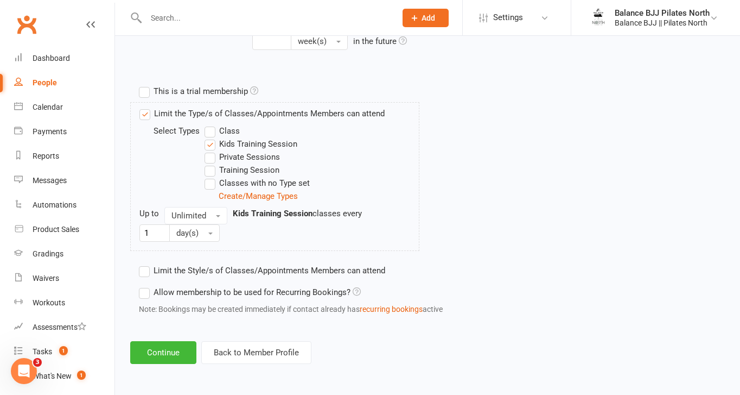
click at [167, 356] on button "Continue" at bounding box center [163, 352] width 66 height 23
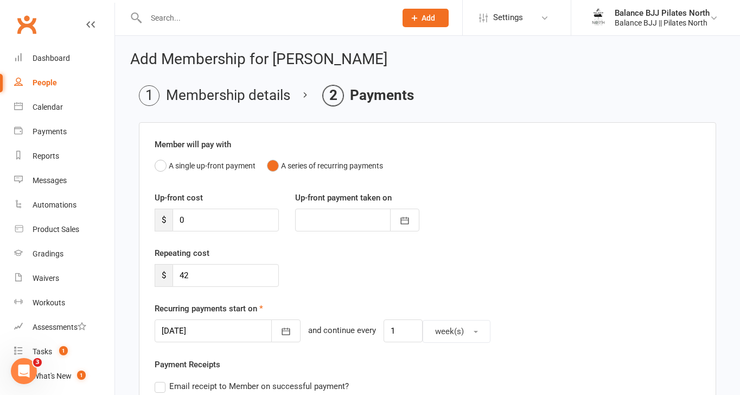
click at [210, 322] on div at bounding box center [228, 330] width 146 height 23
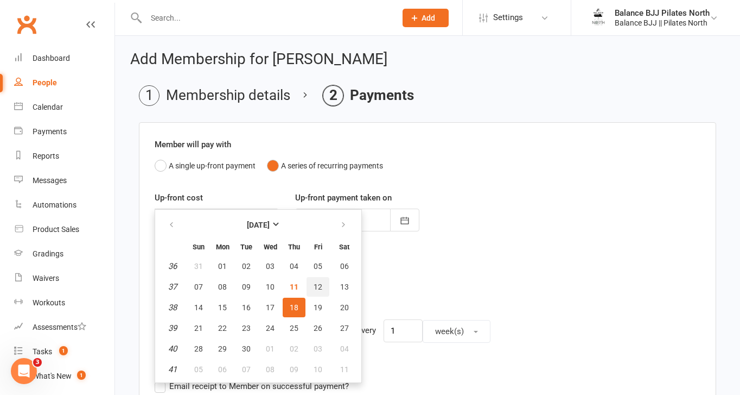
click at [317, 282] on span "12" at bounding box center [318, 286] width 9 height 9
type input "[DATE]"
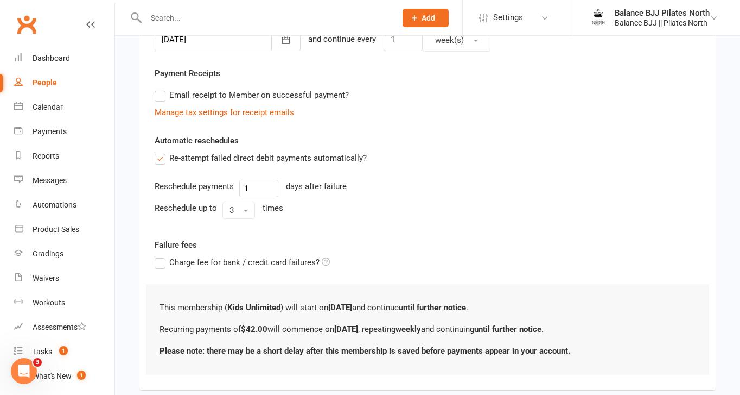
scroll to position [351, 0]
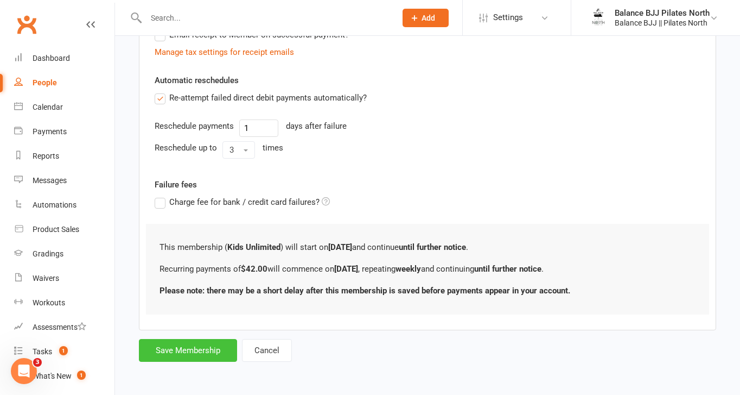
click at [191, 354] on button "Save Membership" at bounding box center [188, 350] width 98 height 23
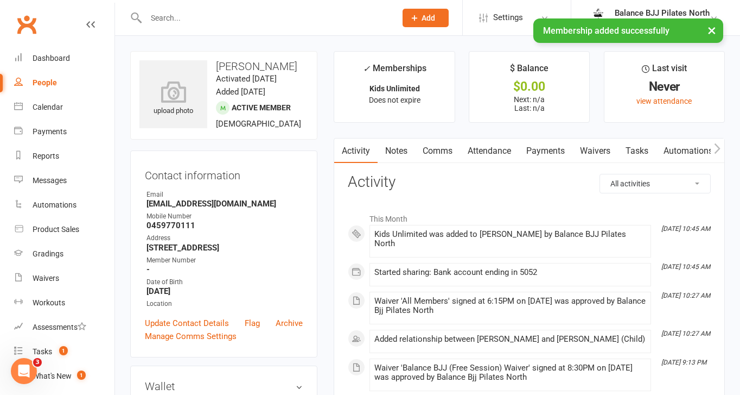
click at [52, 83] on div "People" at bounding box center [45, 82] width 24 height 9
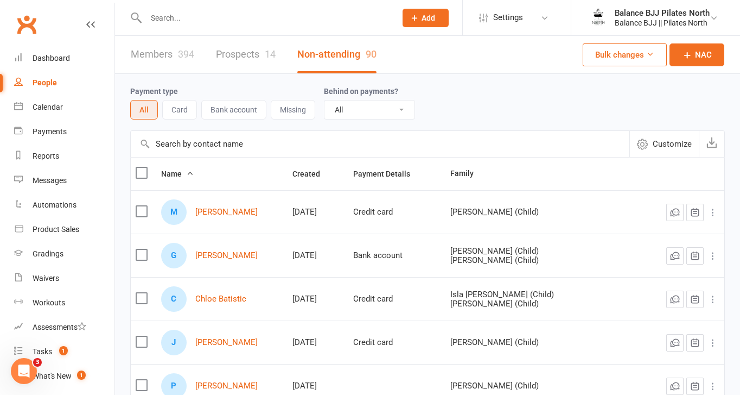
click at [157, 57] on link "Members 394" at bounding box center [163, 54] width 64 height 37
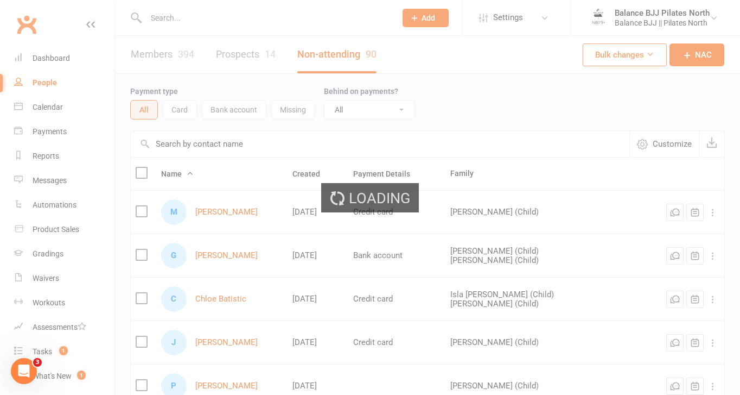
select select "100"
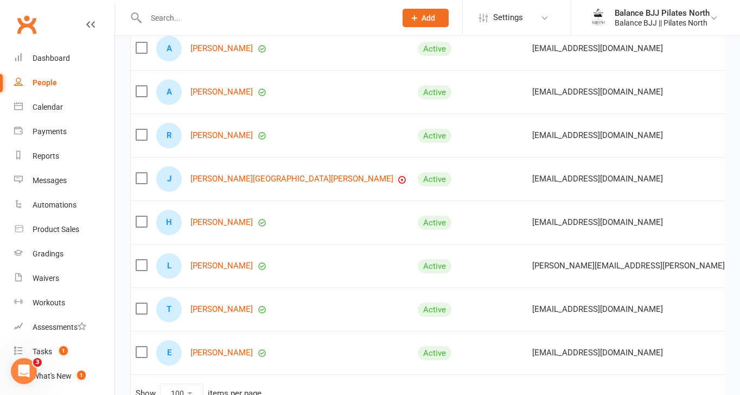
scroll to position [556, 0]
